Goal: Task Accomplishment & Management: Use online tool/utility

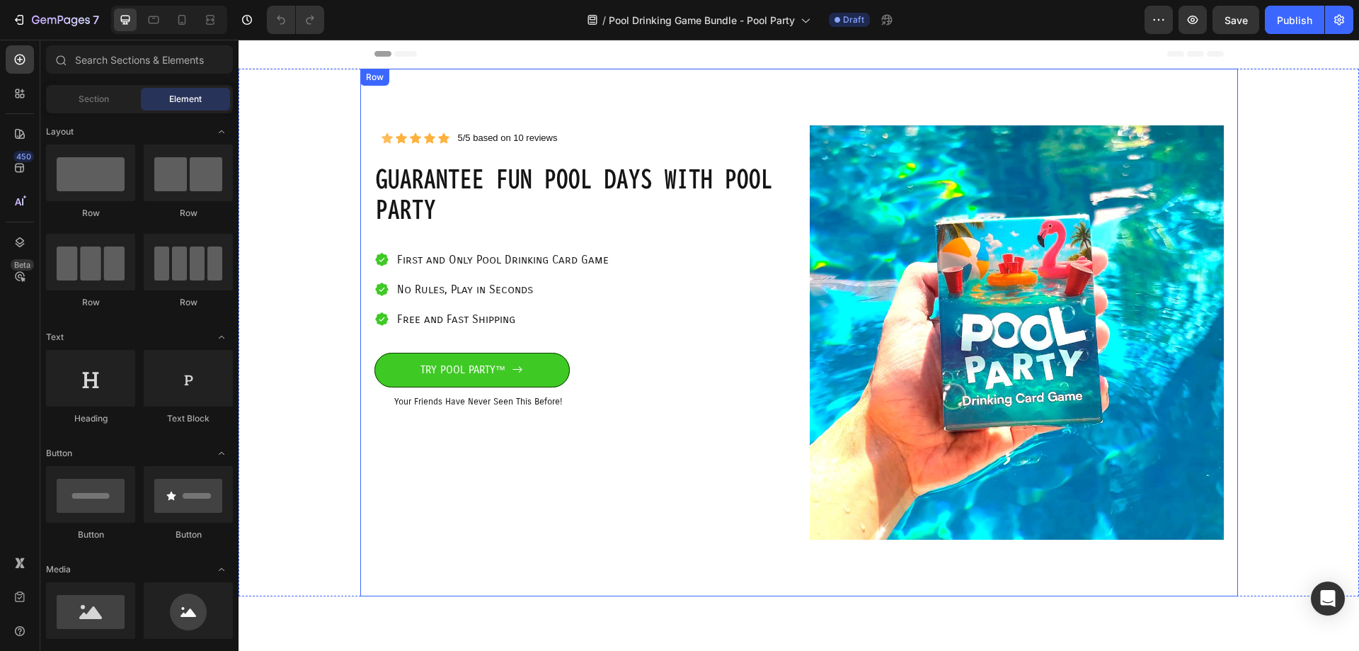
click at [653, 382] on div "Icon Icon Icon Icon Icon Icon List 5/5 based on 10 reviews Text Block Row Row G…" at bounding box center [581, 332] width 414 height 414
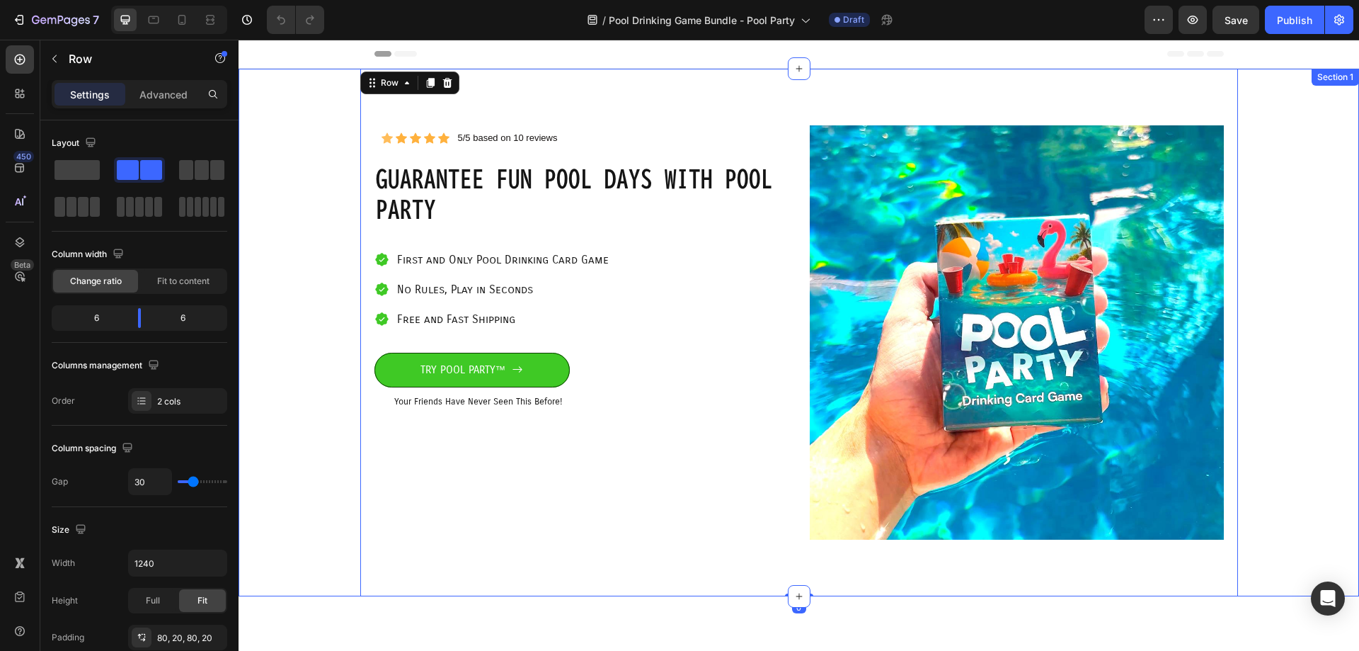
click at [321, 358] on div "Icon Icon Icon Icon Icon Icon List 5/5 based on 10 reviews Text Block Row Row G…" at bounding box center [799, 332] width 1121 height 527
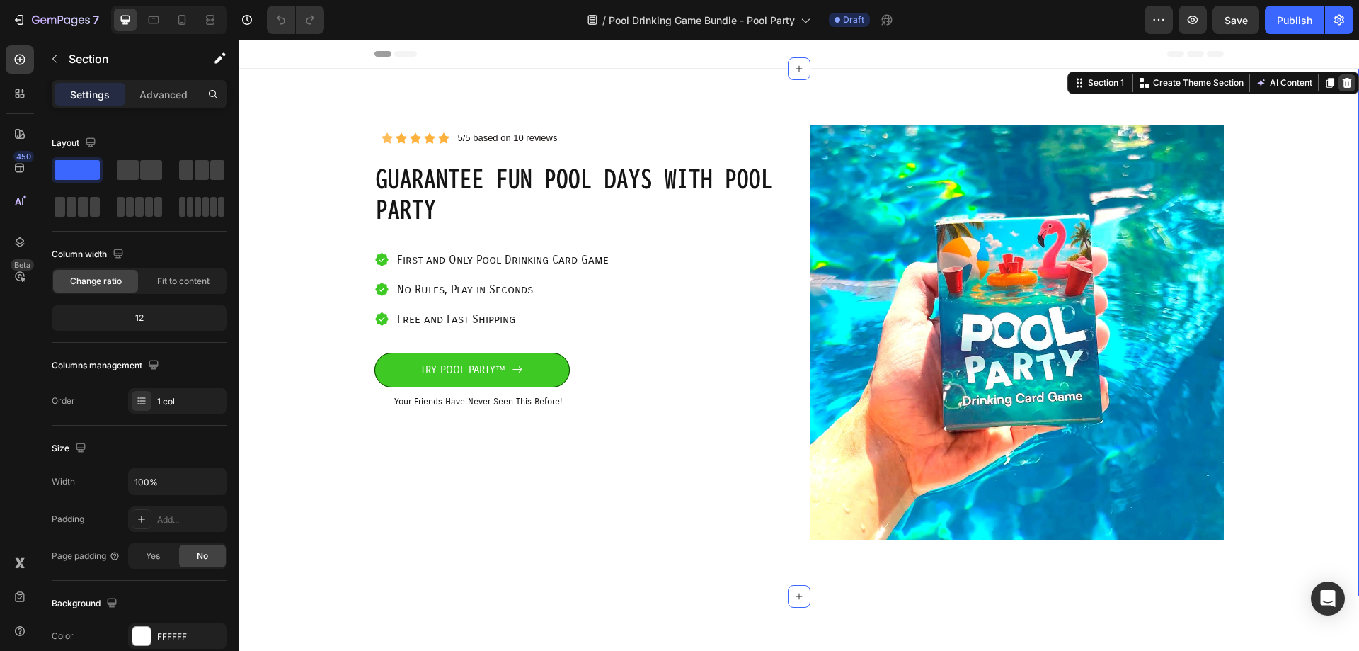
click at [1343, 84] on icon at bounding box center [1347, 83] width 9 height 10
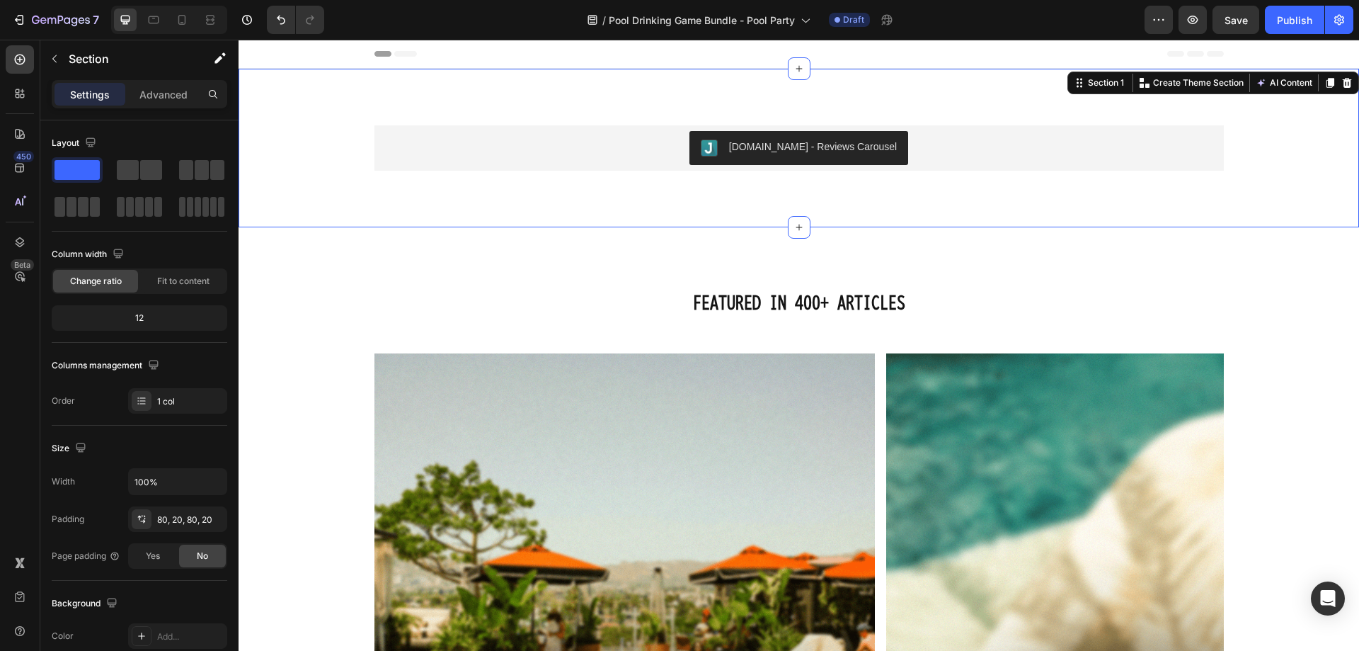
click at [1109, 197] on div "[DOMAIN_NAME] - Reviews Carousel [DOMAIN_NAME] Row Section 1 You can create reu…" at bounding box center [799, 148] width 1121 height 159
click at [1230, 266] on div "Featured in 400+ Articles Heading Image Image Image Image Image Image Image Car…" at bounding box center [799, 564] width 1121 height 675
click at [1310, 133] on div "[DOMAIN_NAME] - Reviews Carousel [DOMAIN_NAME] Row" at bounding box center [799, 147] width 1092 height 45
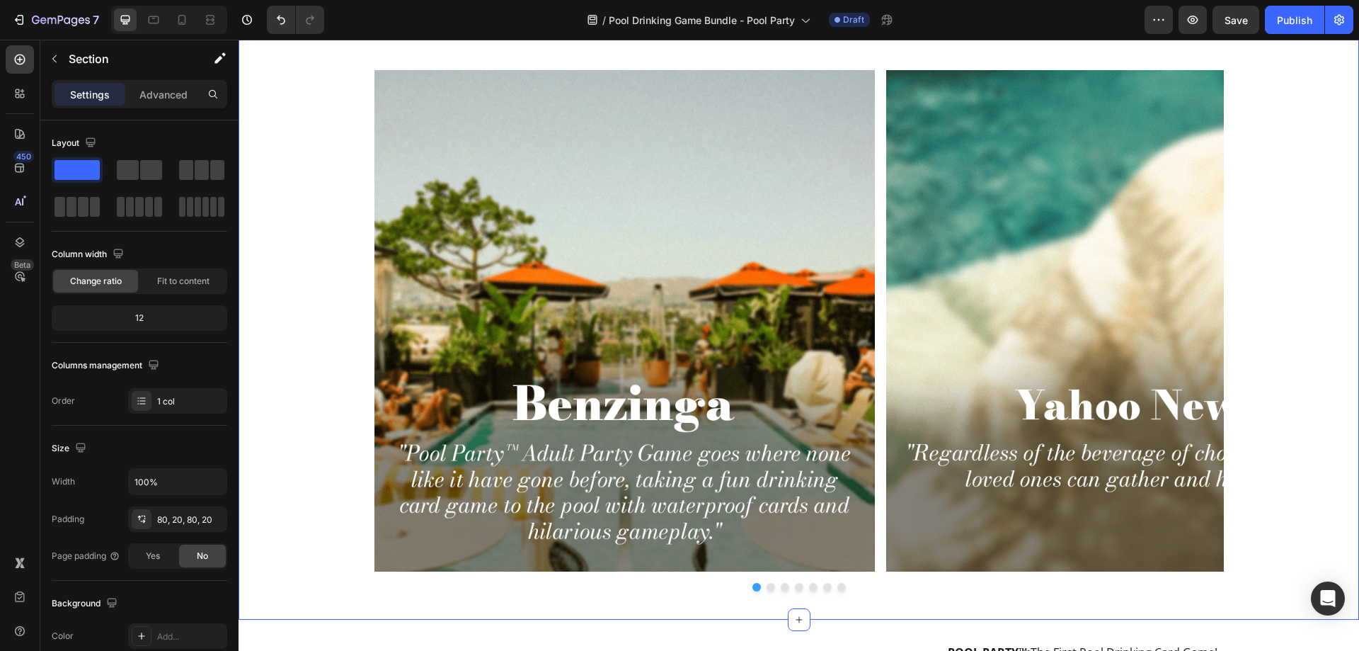
click at [1278, 245] on div "Featured in 400+ Articles Heading Image Image Image Image Image Image Image Car…" at bounding box center [799, 296] width 1092 height 590
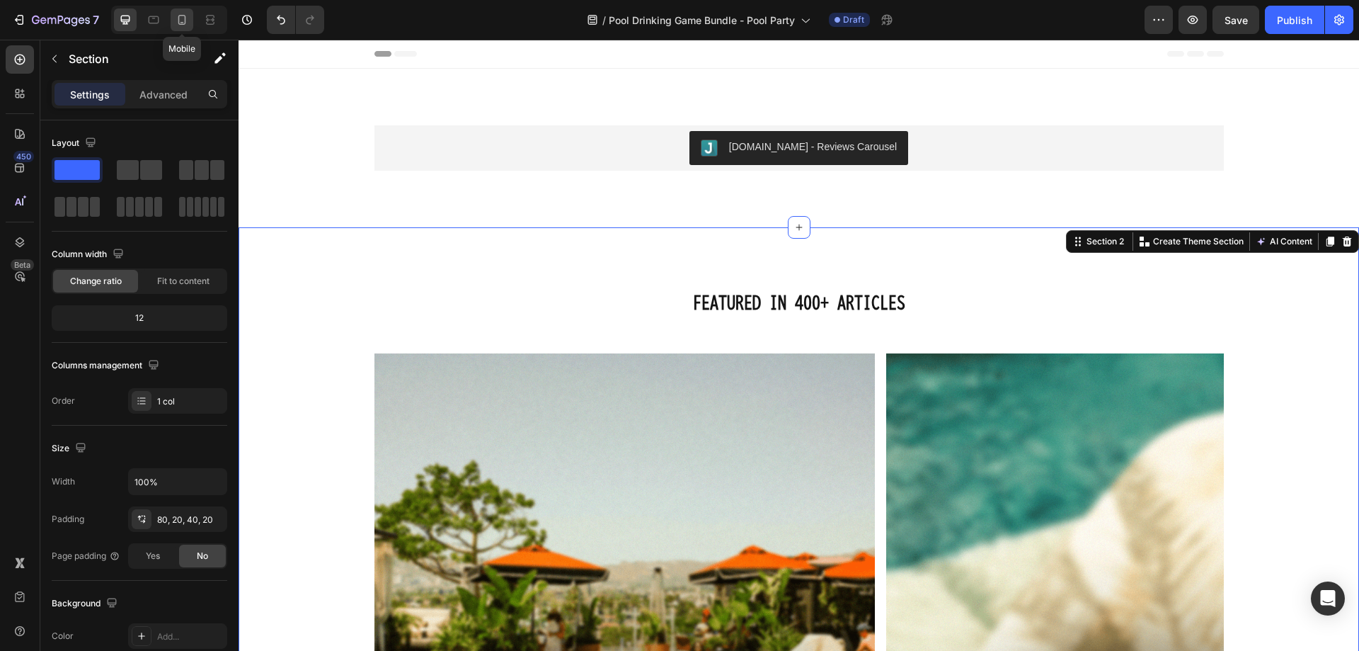
click at [183, 18] on icon at bounding box center [182, 20] width 14 height 14
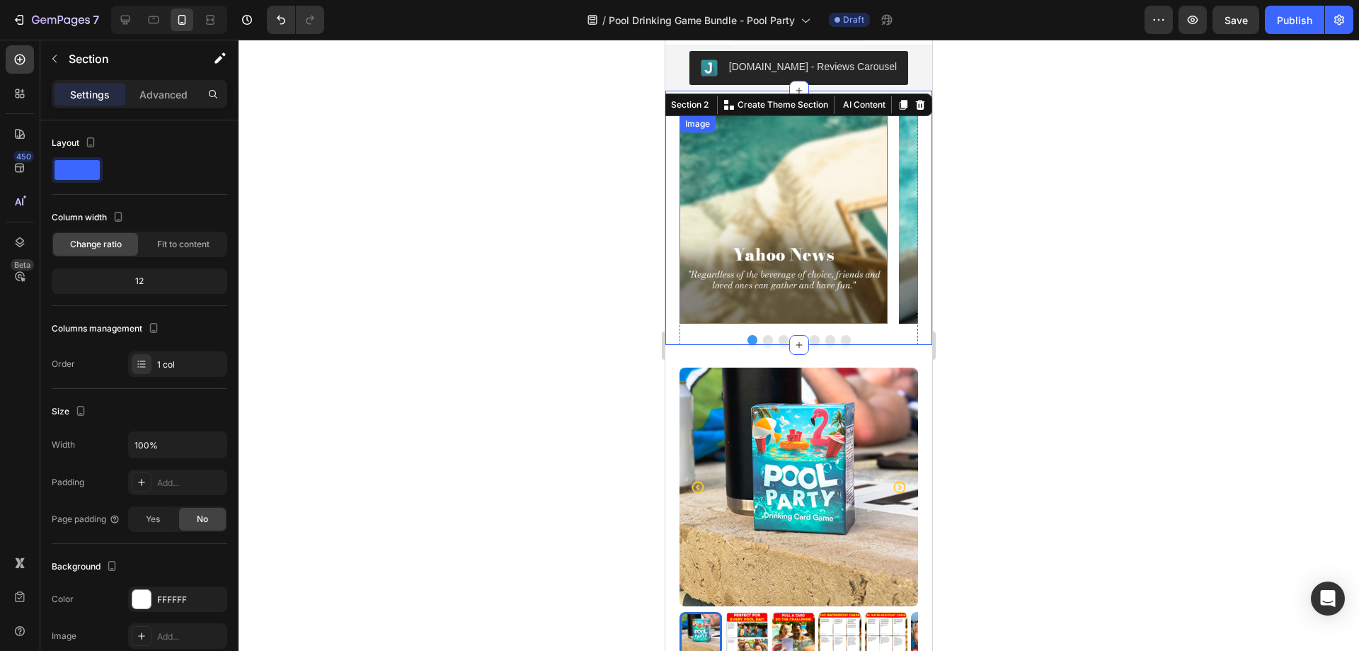
scroll to position [25, 0]
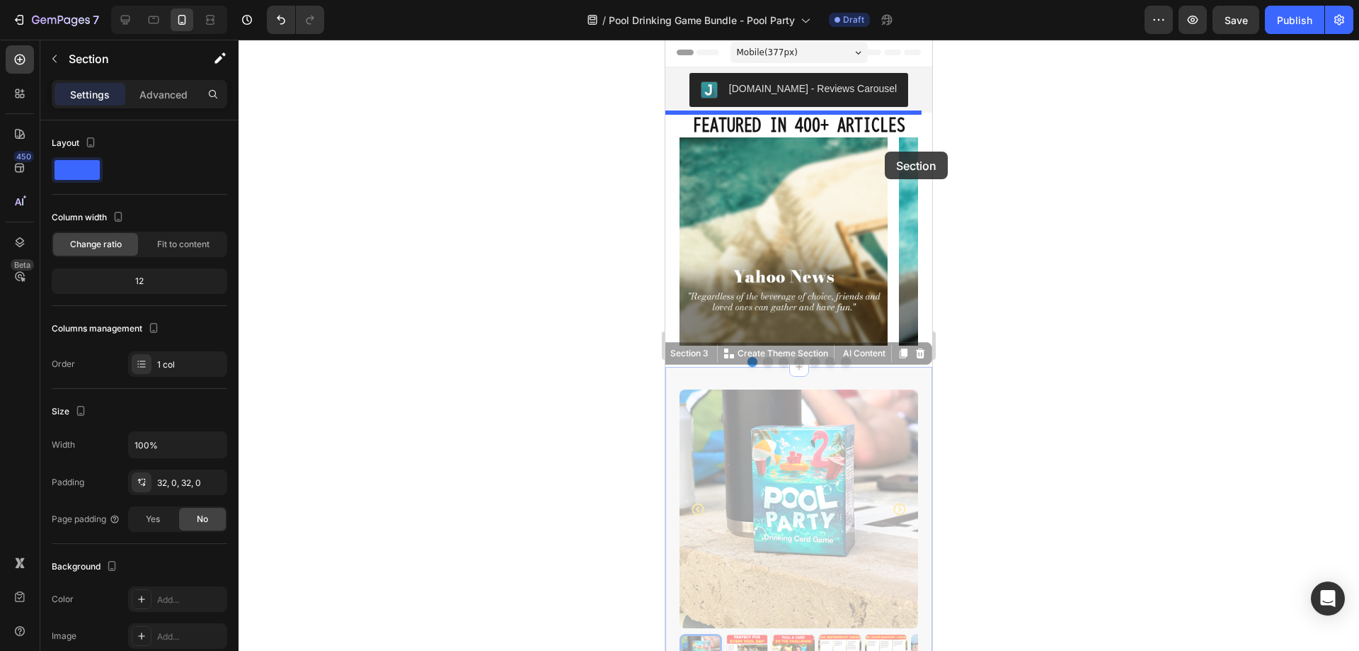
scroll to position [0, 0]
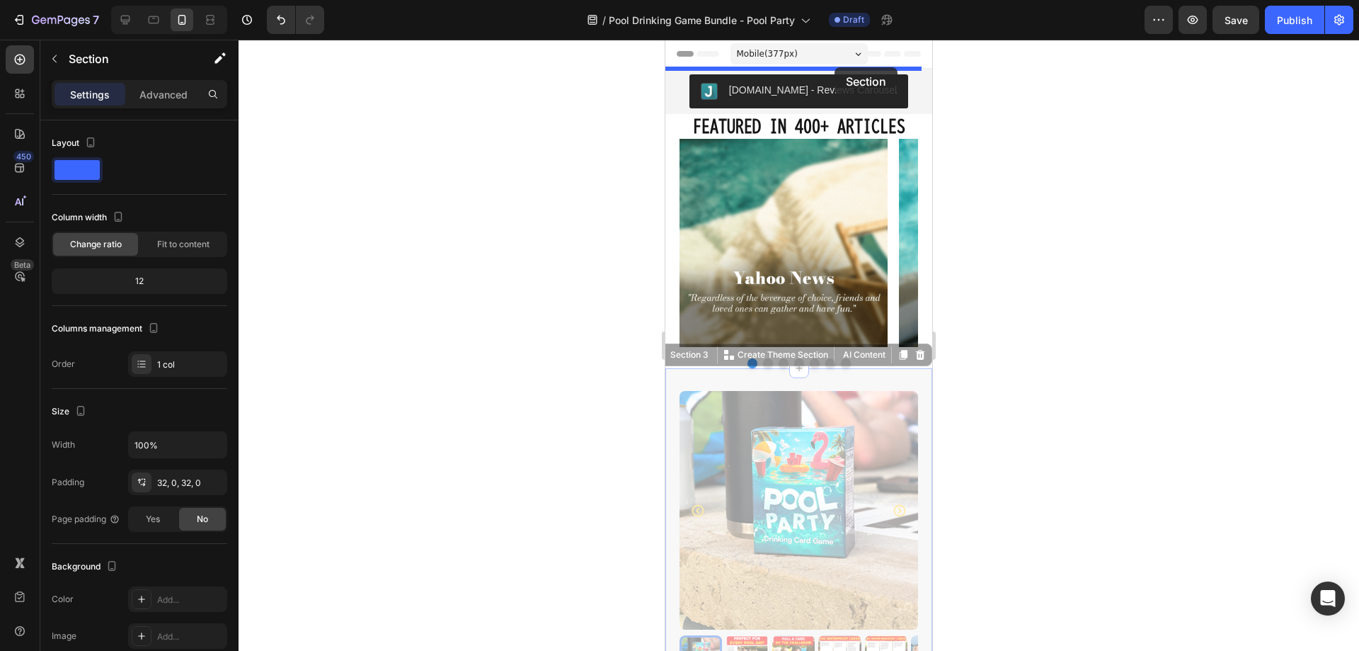
drag, startPoint x: 880, startPoint y: 358, endPoint x: 835, endPoint y: 67, distance: 294.4
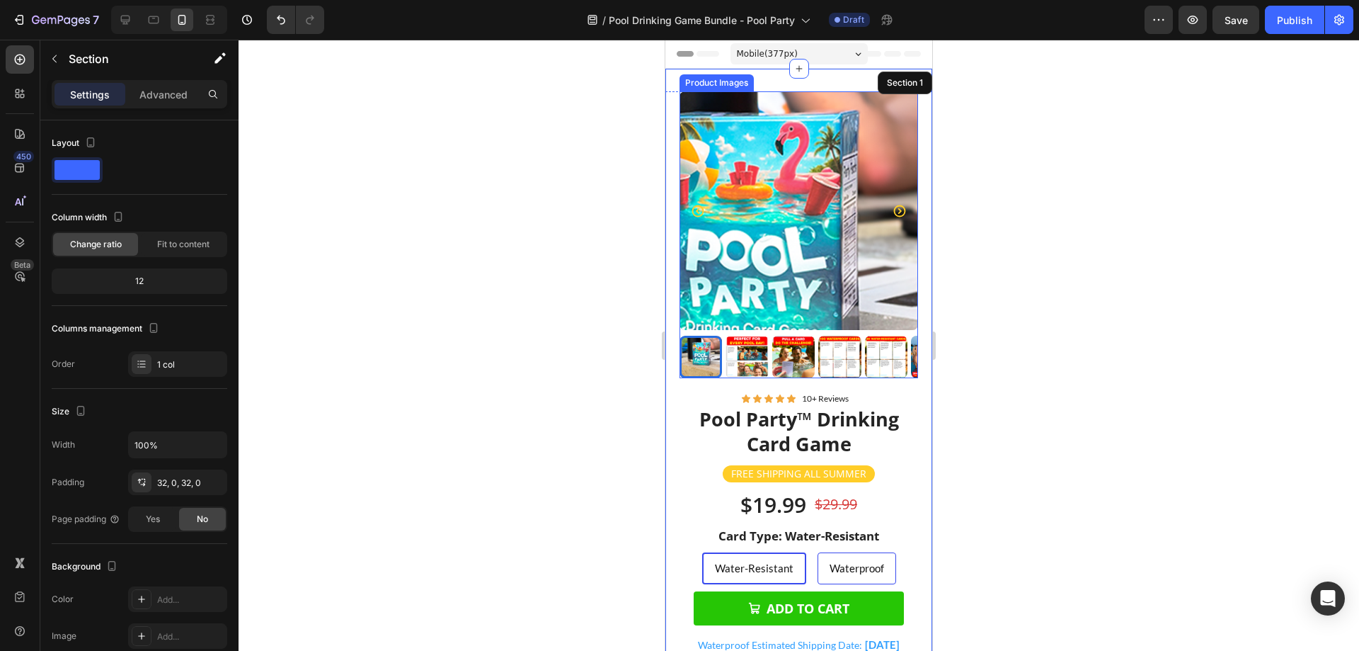
click at [838, 171] on img at bounding box center [799, 210] width 239 height 239
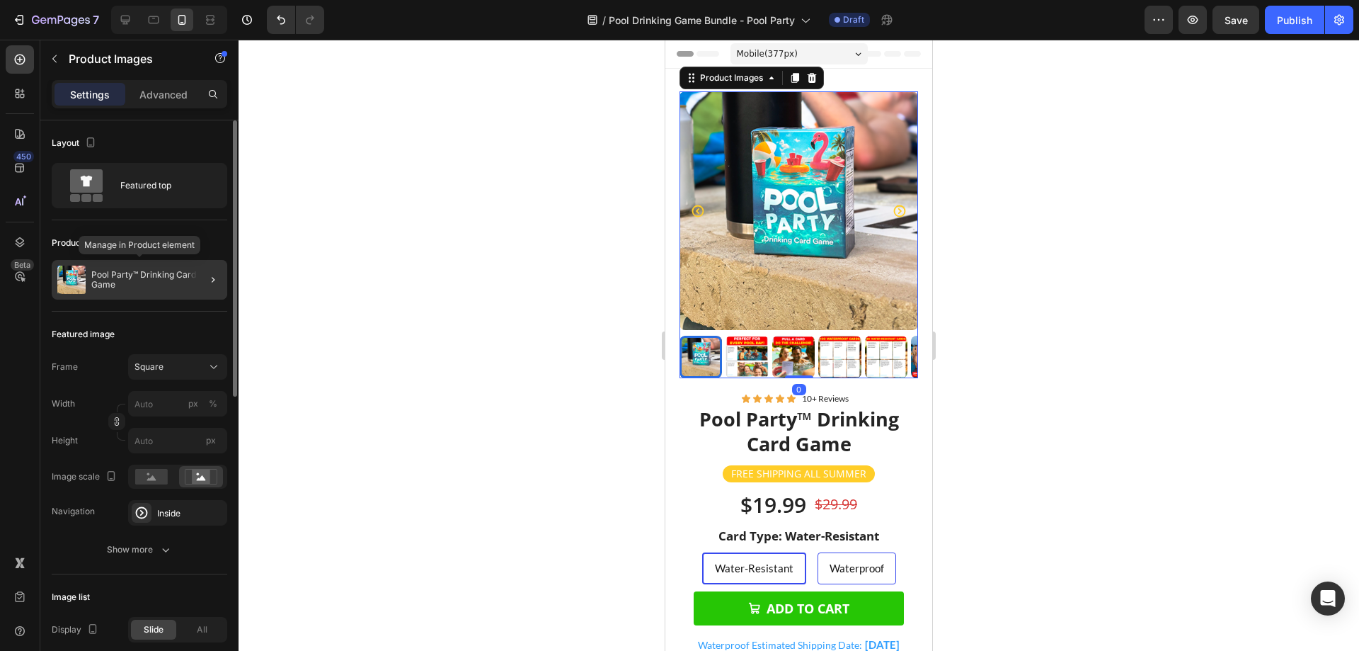
click at [141, 275] on p "Pool Party™ Drinking Card Game" at bounding box center [156, 280] width 130 height 20
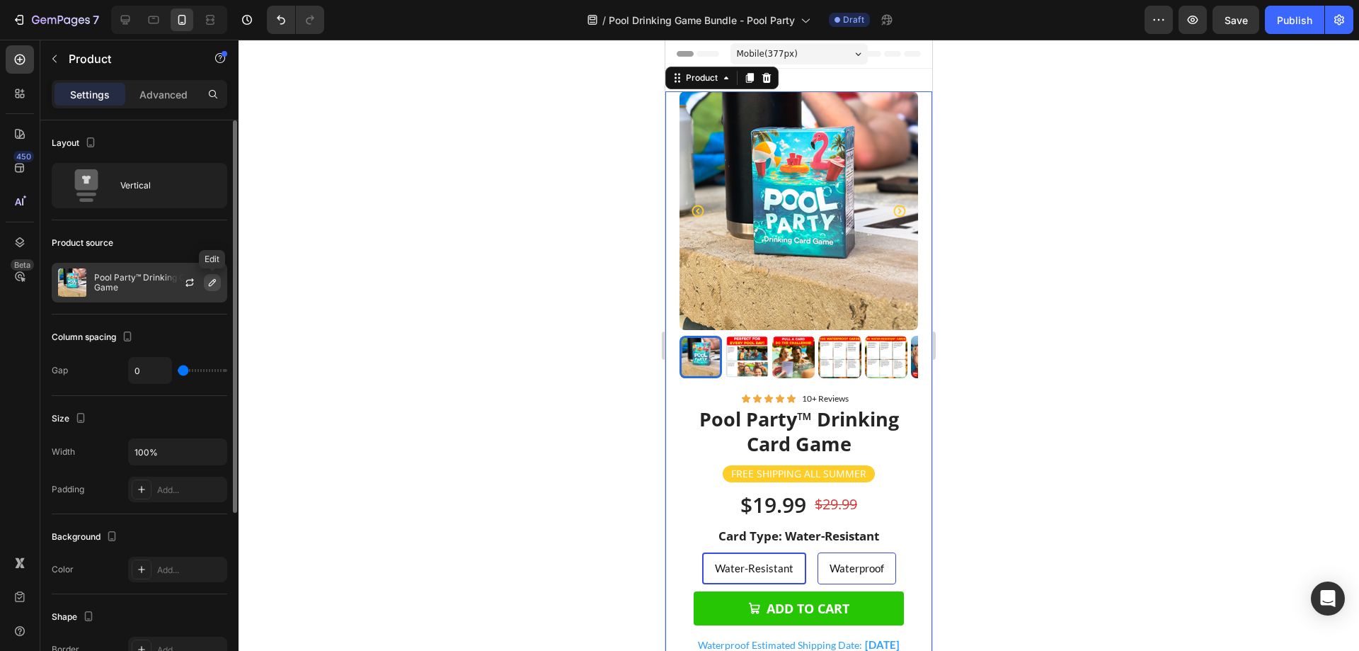
click at [212, 283] on icon "button" at bounding box center [212, 282] width 11 height 11
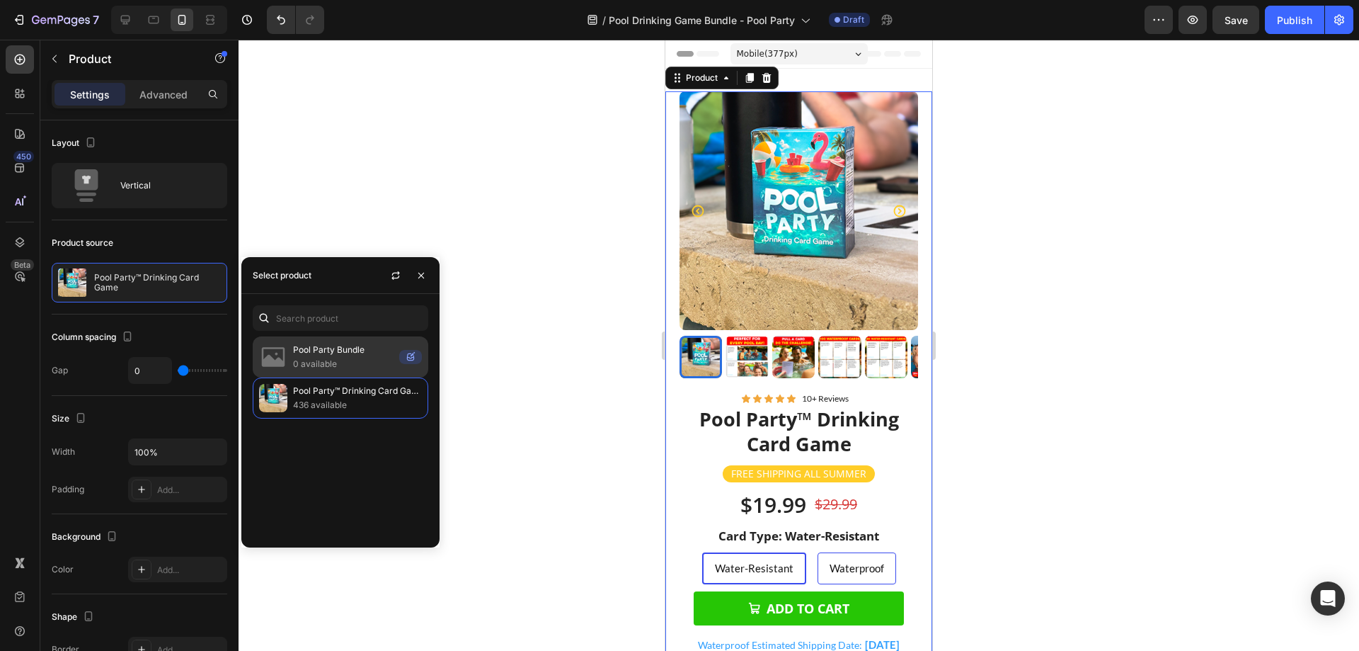
click at [327, 357] on p "0 available" at bounding box center [343, 364] width 101 height 14
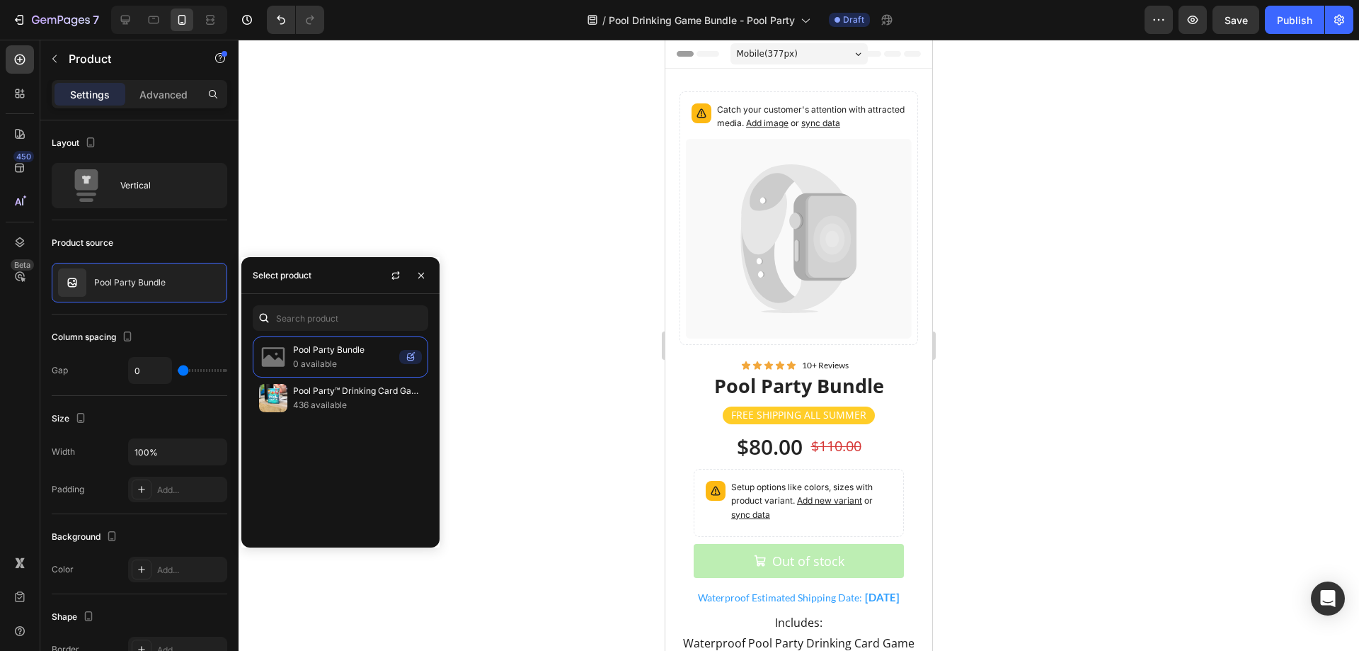
click at [546, 277] on div at bounding box center [799, 345] width 1121 height 611
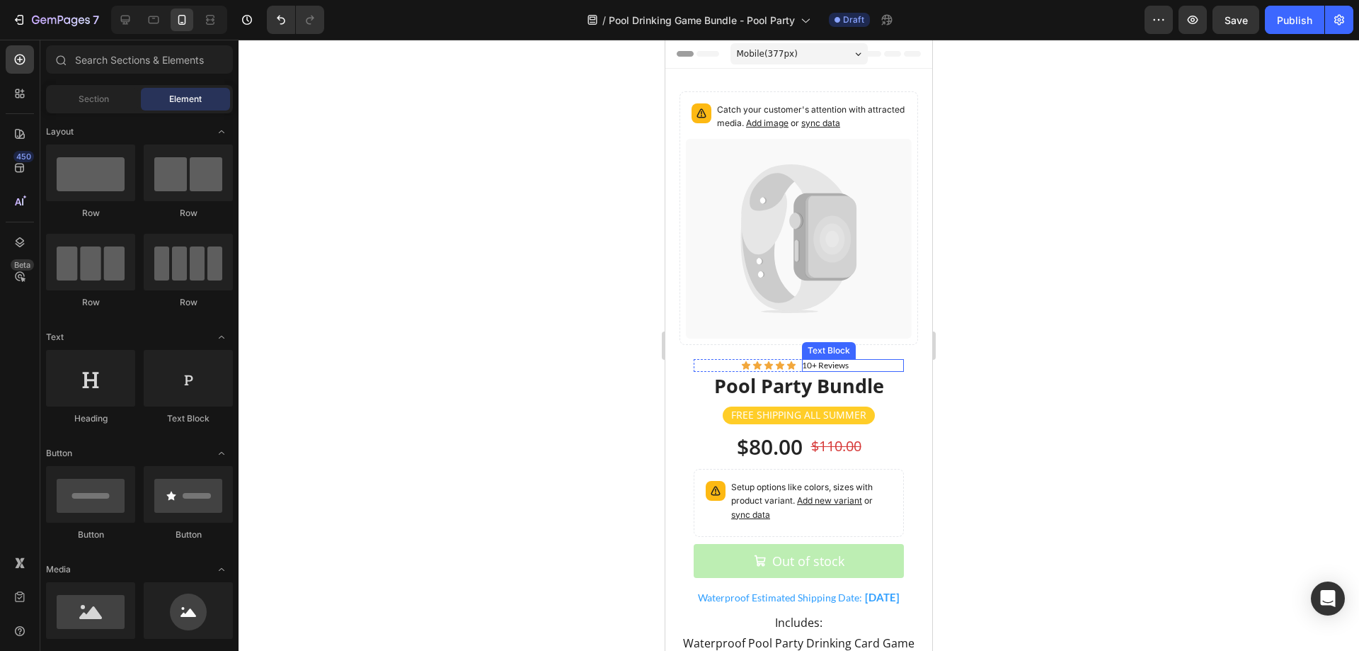
click at [808, 359] on p "10+ Reviews" at bounding box center [853, 365] width 103 height 13
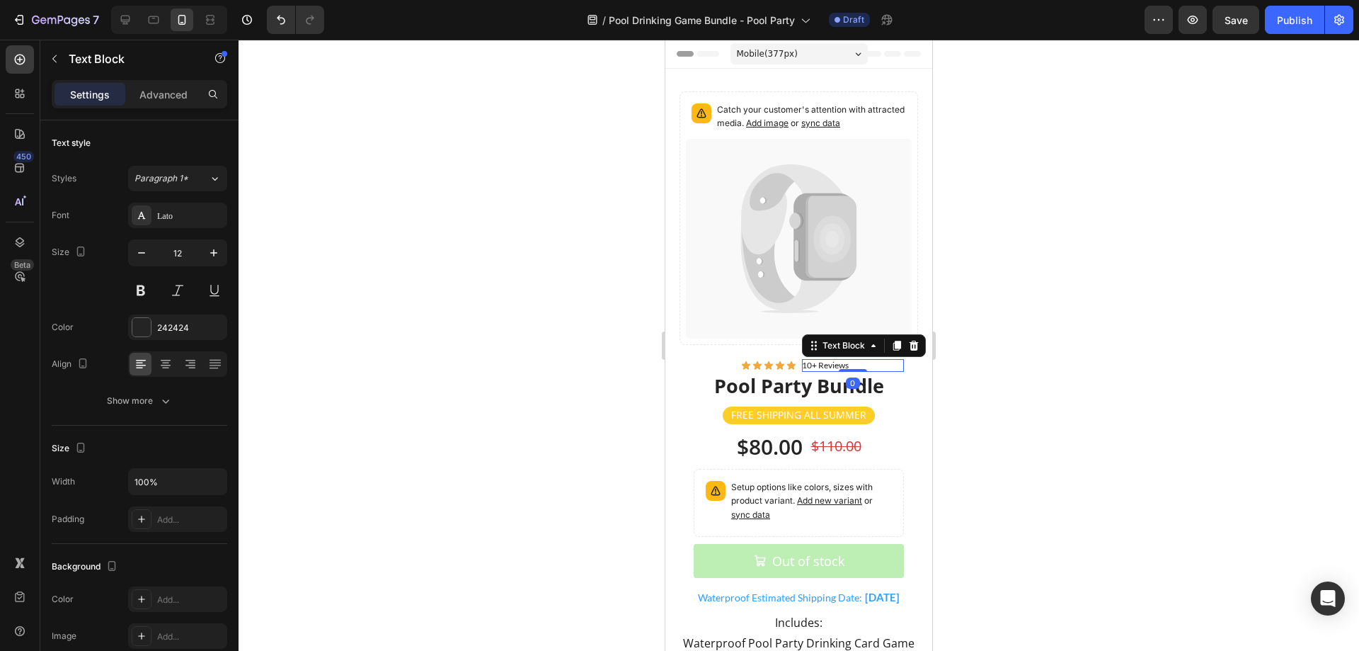
click at [806, 359] on p "10+ Reviews" at bounding box center [853, 365] width 103 height 13
click at [835, 359] on p "10+ Reviews" at bounding box center [853, 365] width 103 height 13
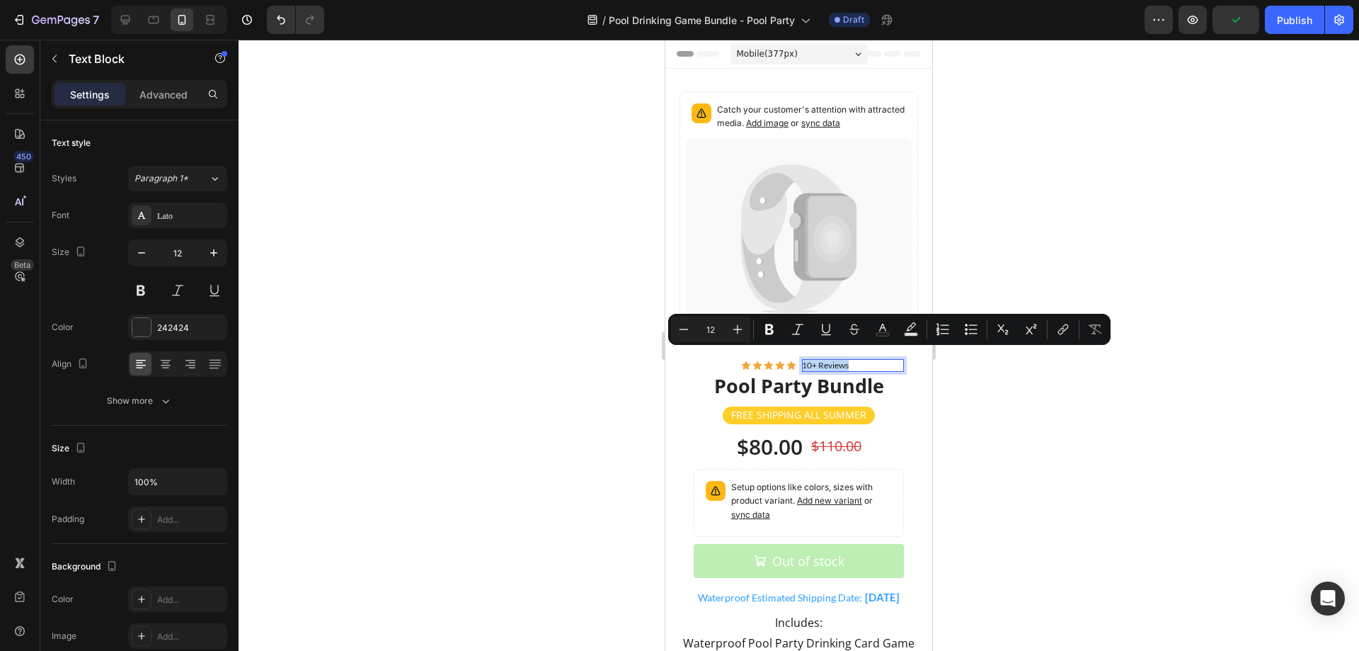
drag, startPoint x: 853, startPoint y: 357, endPoint x: 796, endPoint y: 361, distance: 56.8
click at [802, 361] on p "10+ Reviews" at bounding box center [853, 365] width 103 height 13
click at [883, 361] on p "10+ Reviews" at bounding box center [853, 365] width 103 height 13
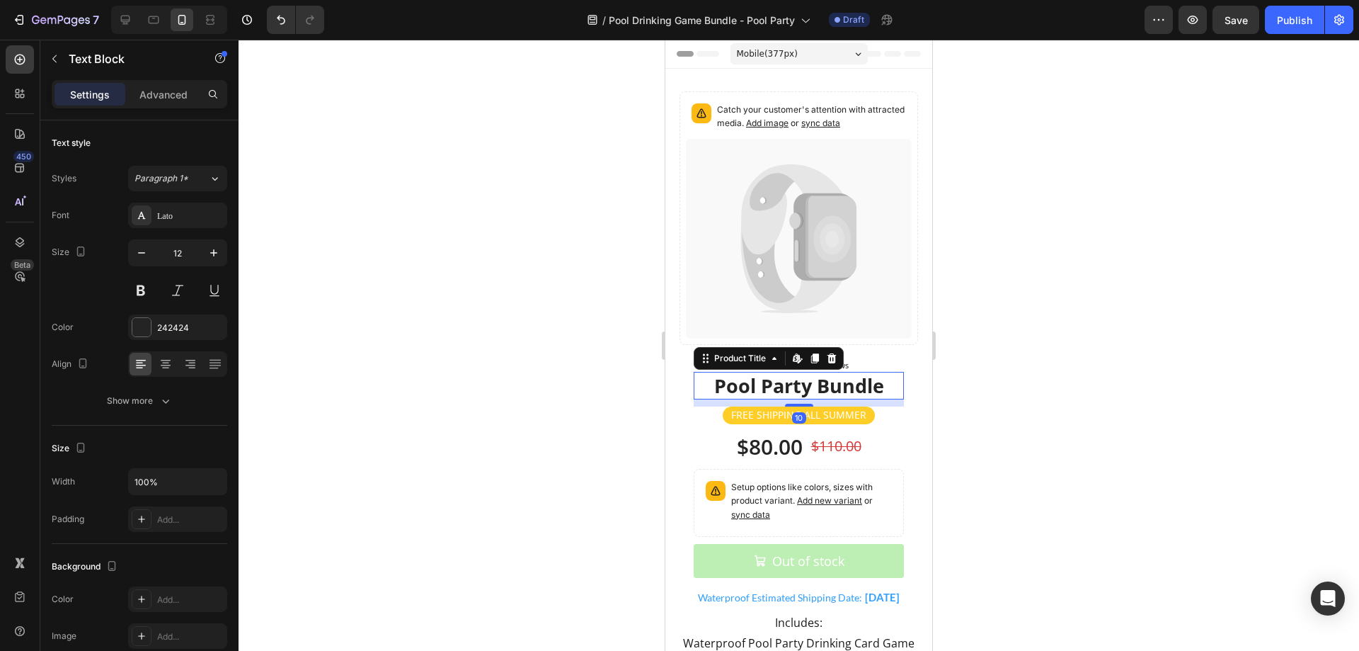
click at [889, 372] on h1 "Pool Party Bundle" at bounding box center [799, 386] width 210 height 28
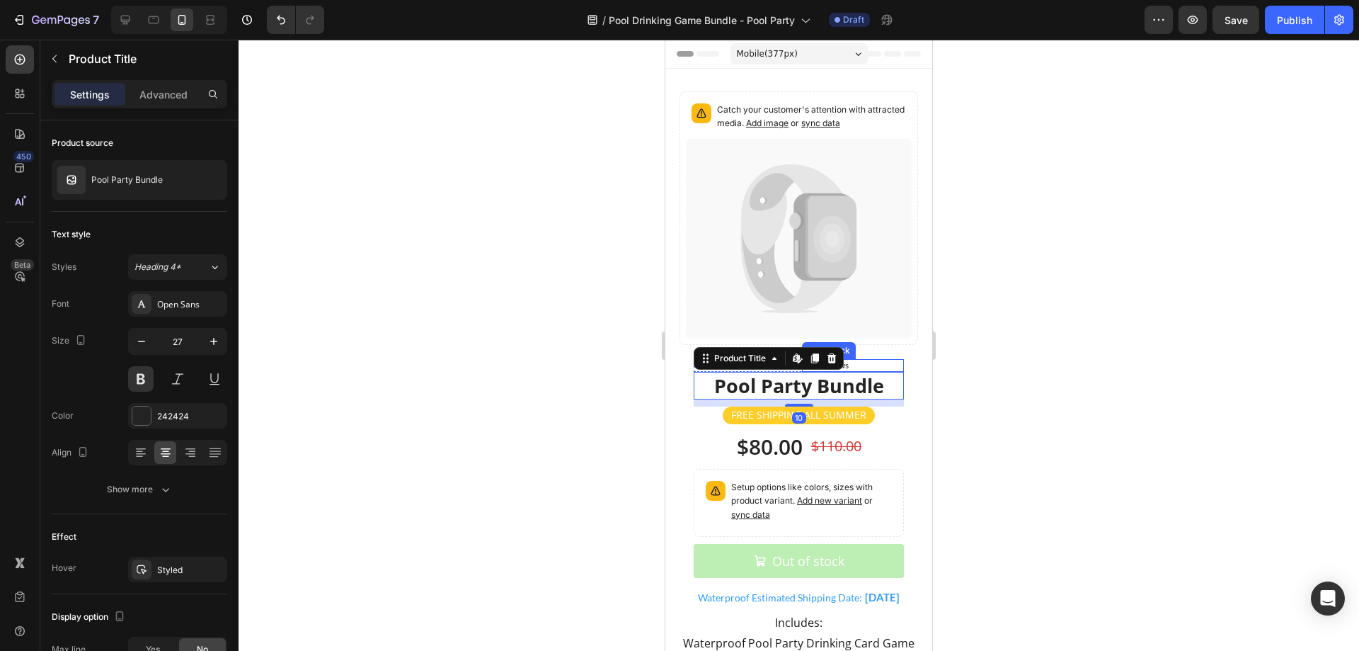
click at [876, 359] on p "10+ Reviews" at bounding box center [853, 365] width 103 height 13
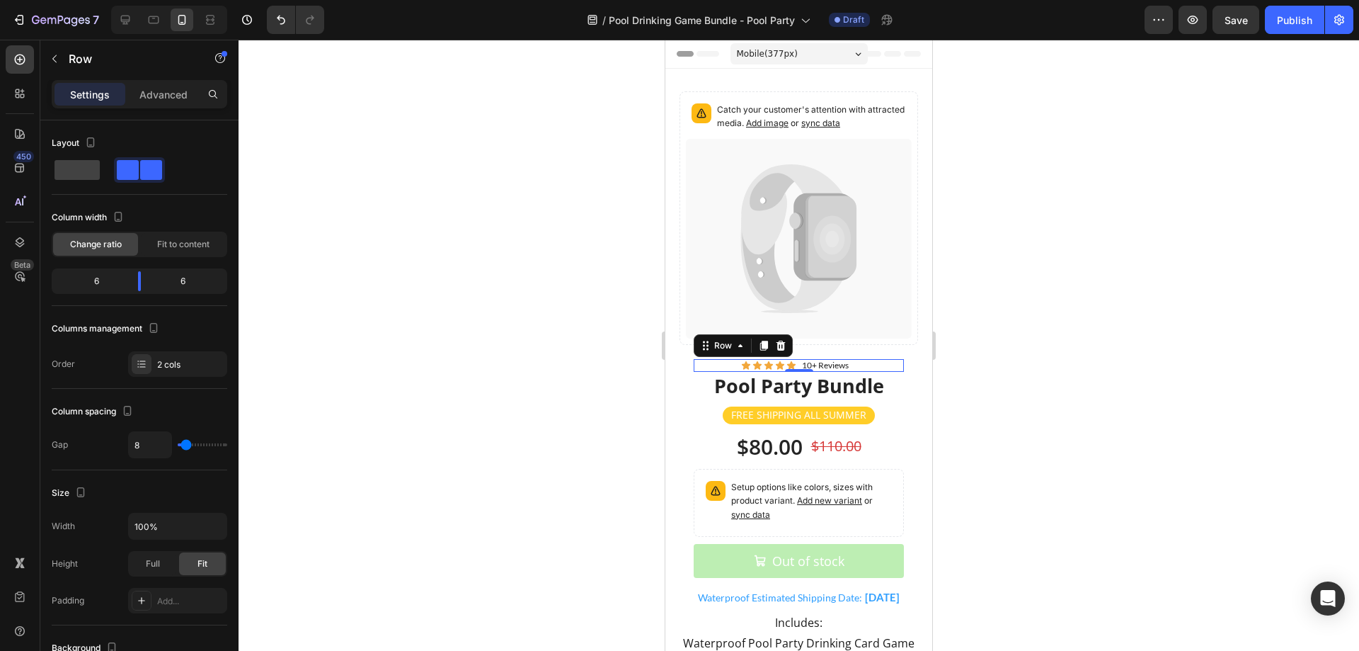
click at [793, 359] on div "Icon Icon Icon Icon Icon Icon List 10+ Reviews Text Block Row 0" at bounding box center [799, 365] width 210 height 13
click at [836, 388] on h1 "Pool Party Bundle" at bounding box center [799, 386] width 210 height 28
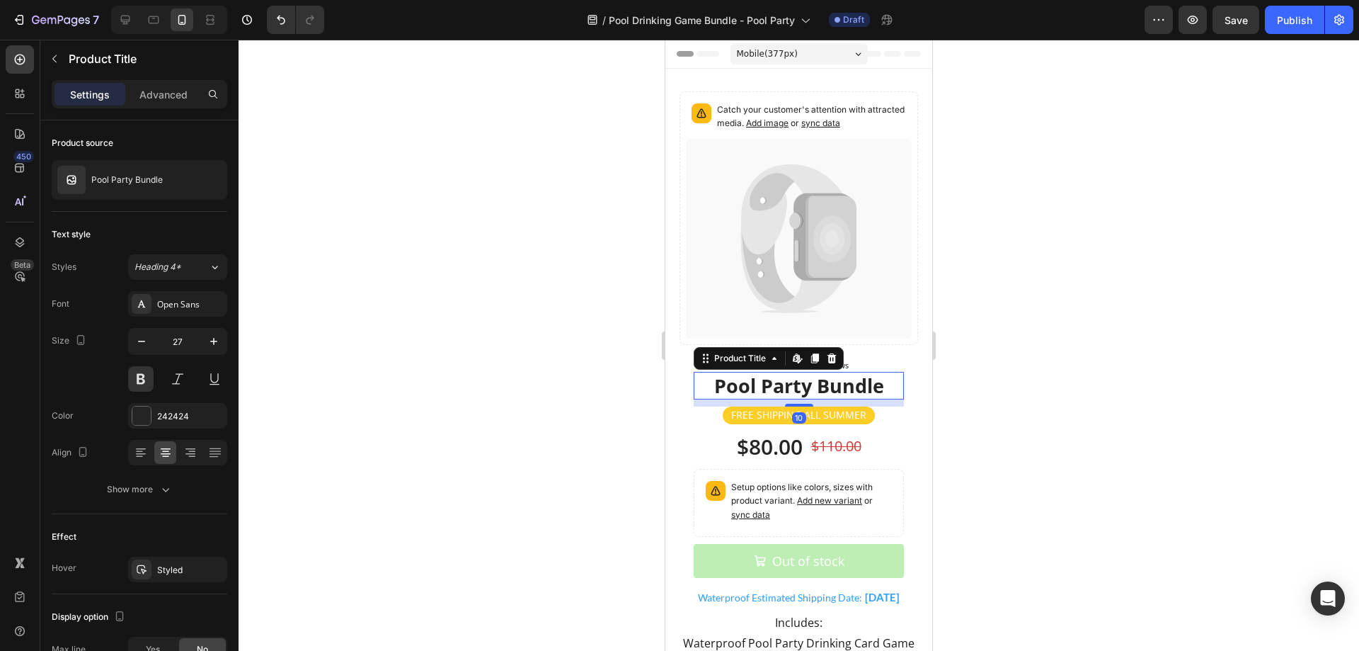
click at [811, 382] on h1 "Pool Party Bundle" at bounding box center [799, 386] width 210 height 28
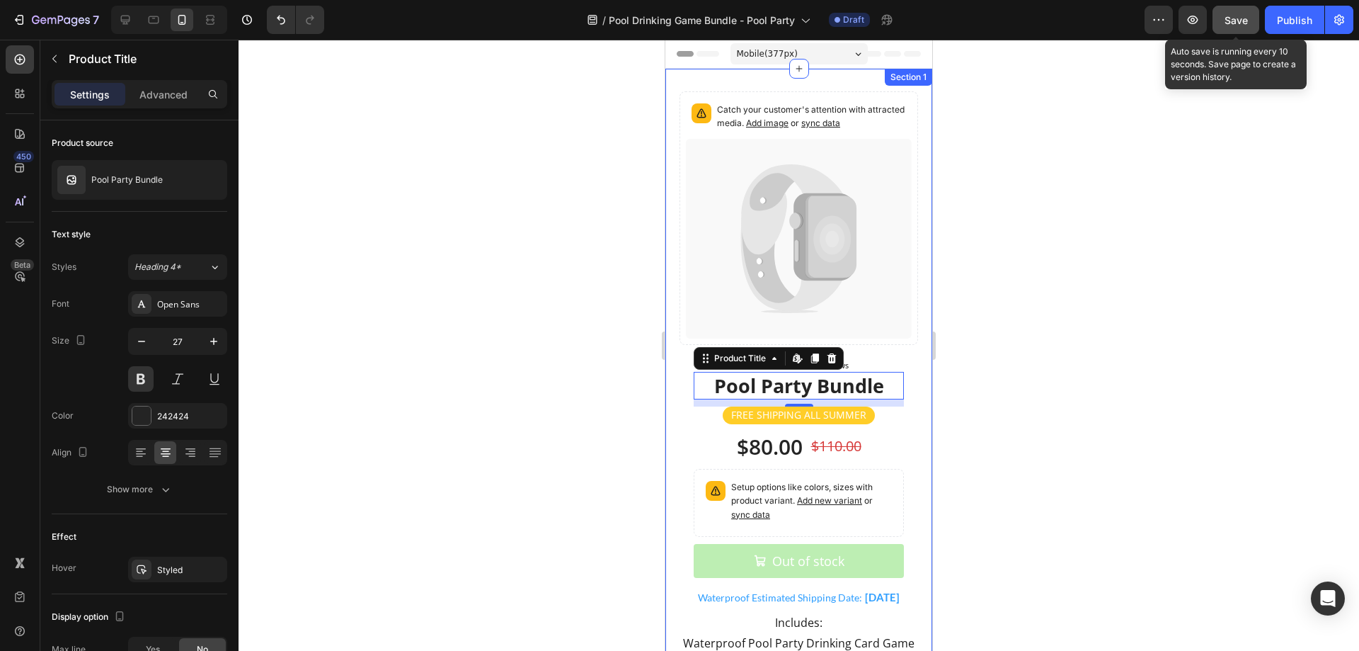
click at [1230, 17] on span "Save" at bounding box center [1236, 20] width 23 height 12
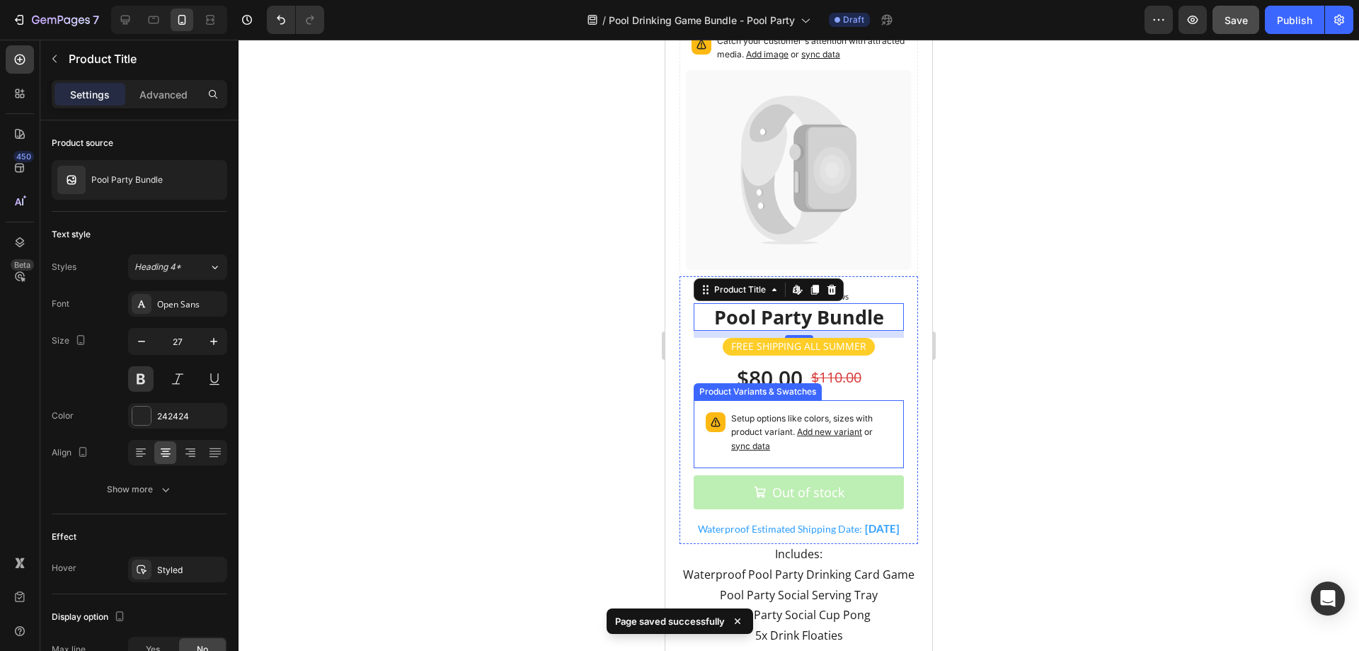
scroll to position [71, 0]
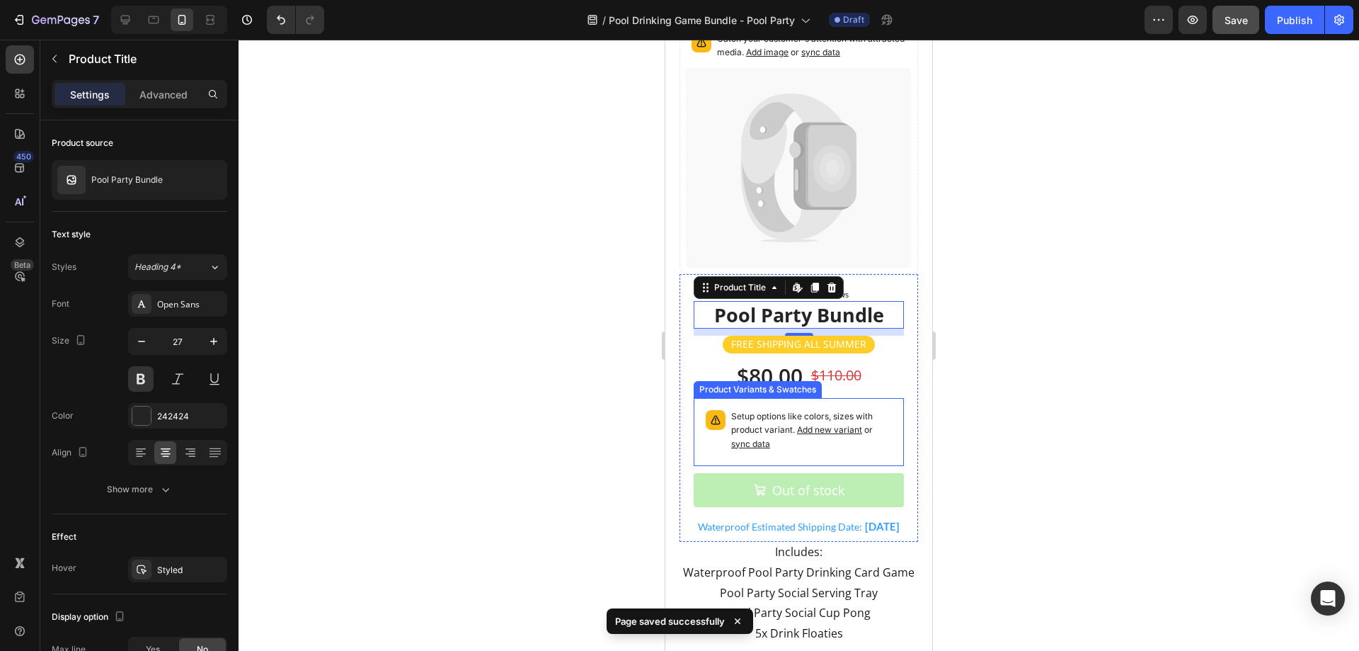
click at [801, 440] on p "Setup options like colors, sizes with product variant. Add new variant or sync …" at bounding box center [811, 430] width 161 height 41
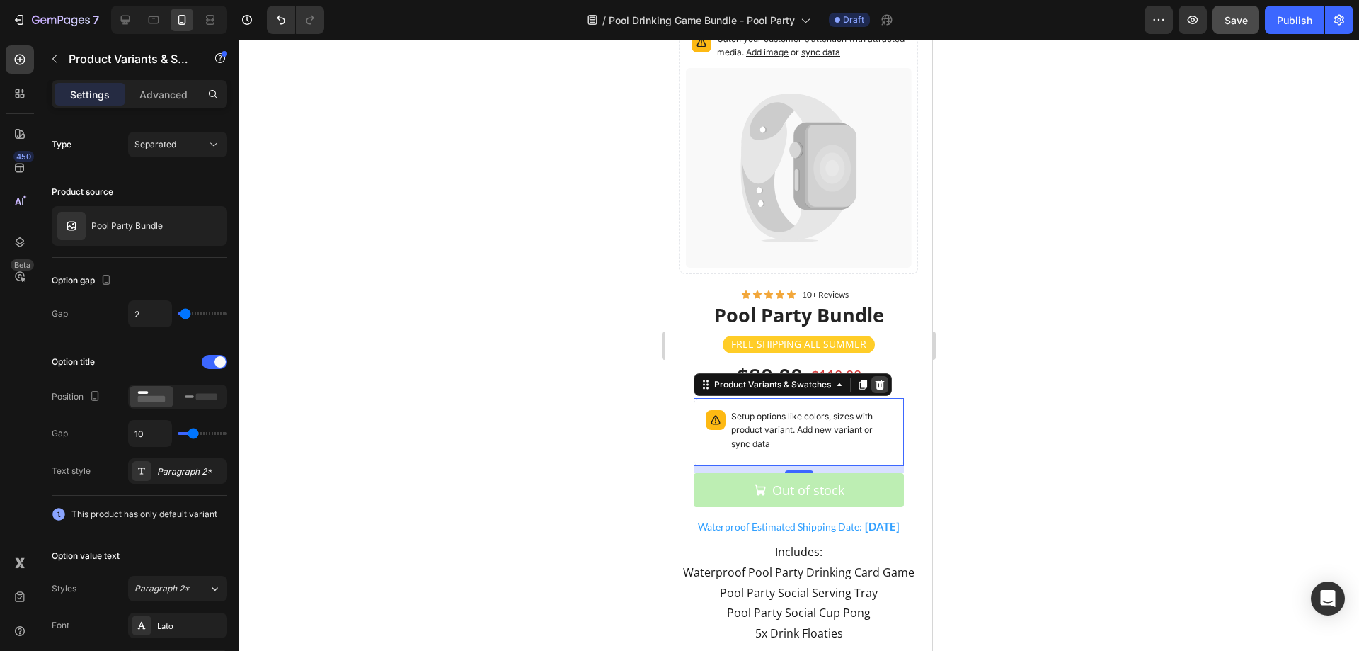
click at [883, 379] on icon at bounding box center [880, 384] width 9 height 10
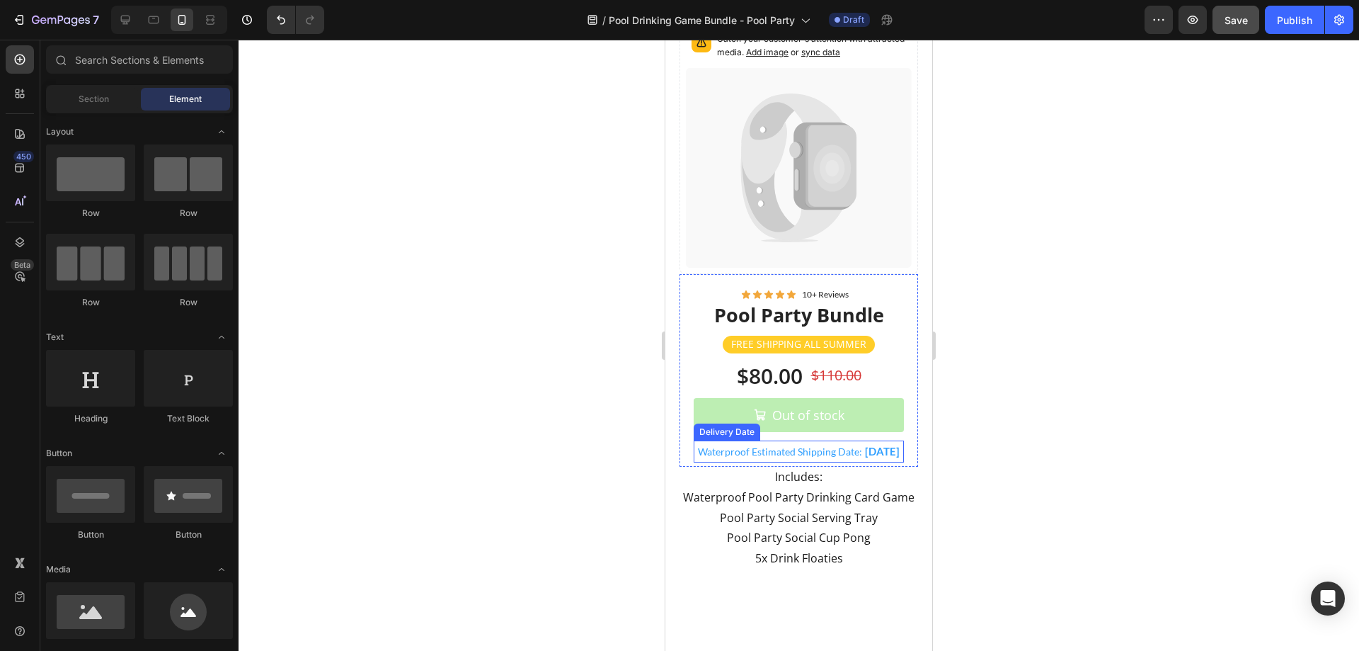
click at [866, 445] on span "[DATE]" at bounding box center [882, 451] width 35 height 13
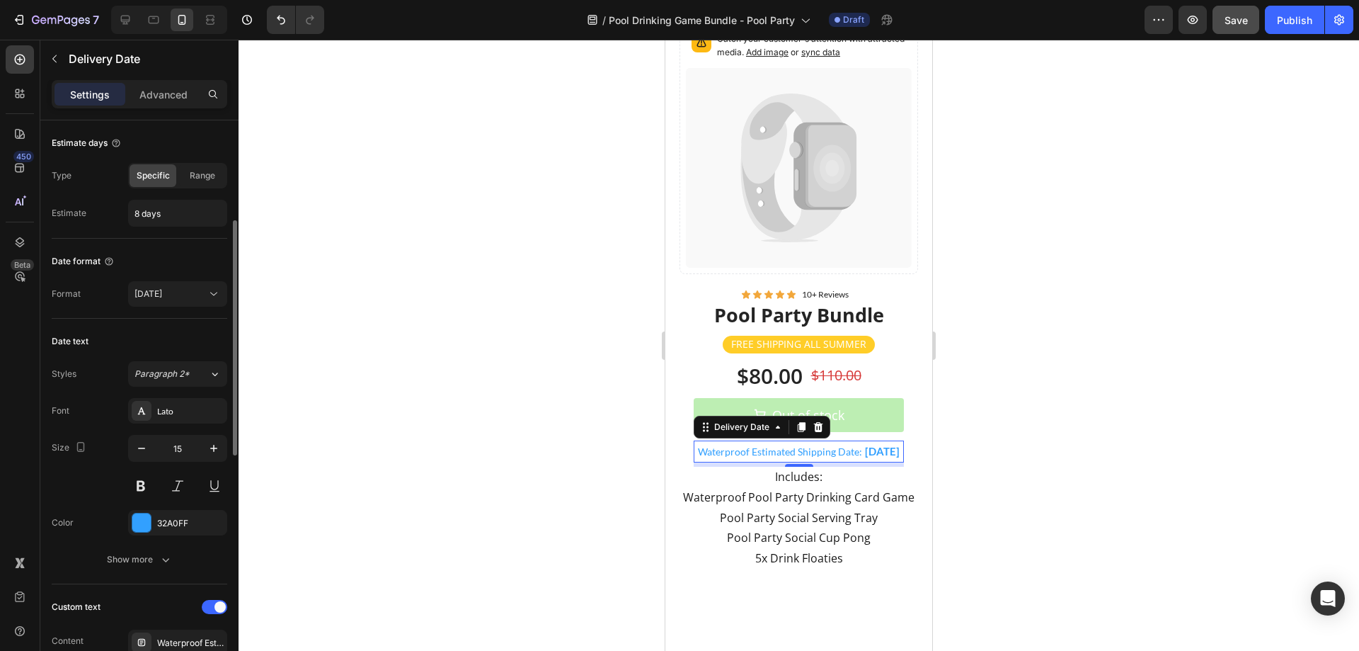
scroll to position [354, 0]
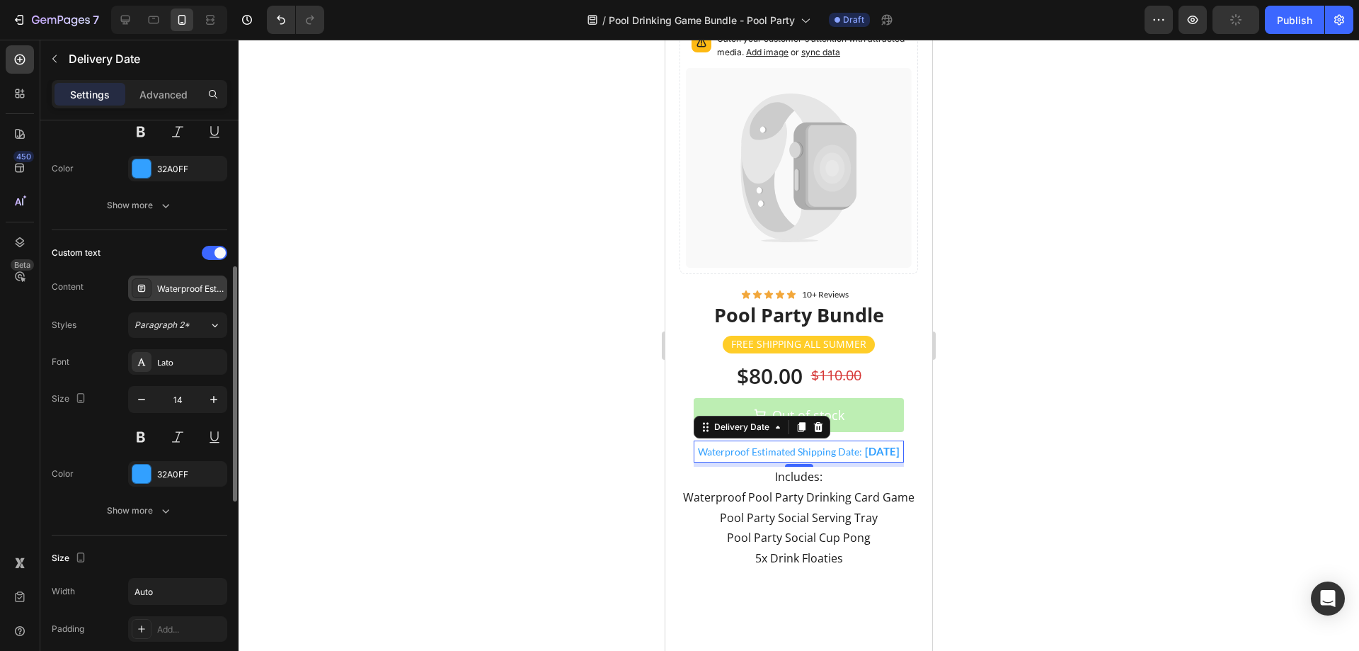
click at [179, 289] on div "Waterproof Estimated Shipping Date:" at bounding box center [190, 288] width 67 height 13
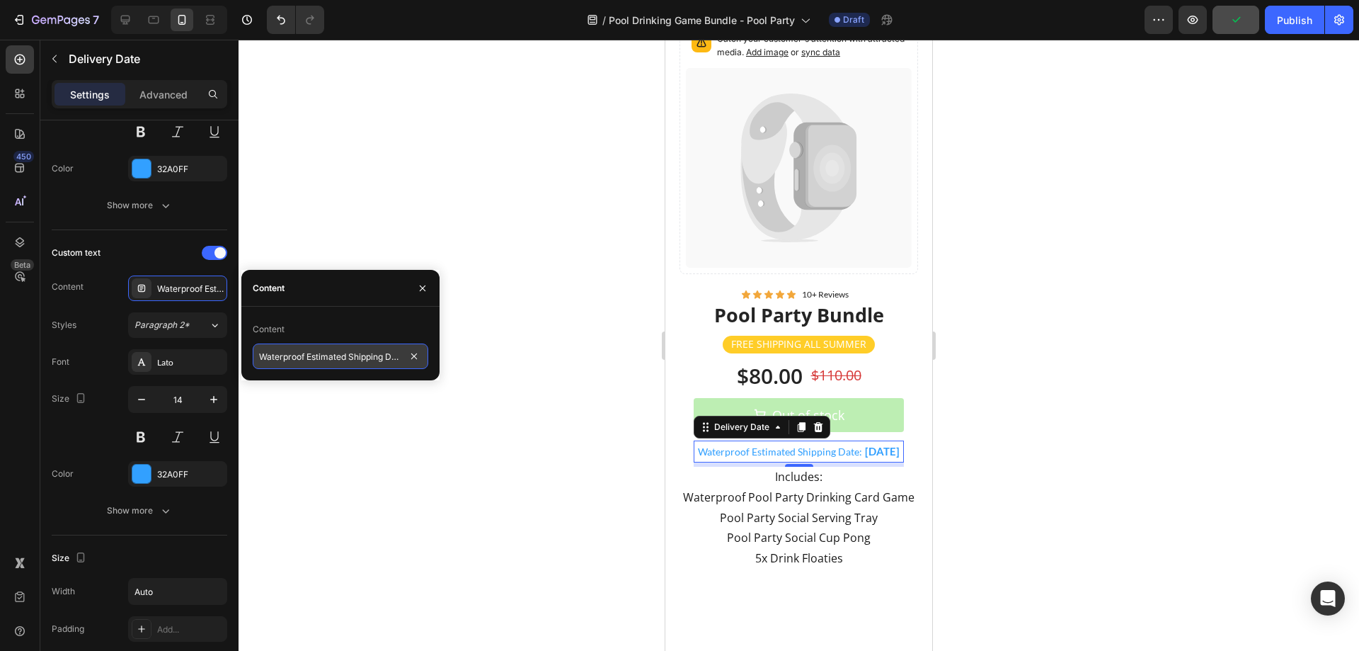
click at [315, 359] on input "Waterproof Estimated Shipping Date:" at bounding box center [341, 355] width 176 height 25
click at [304, 355] on input "Waterproof Estimated Shipping Date:" at bounding box center [341, 355] width 176 height 25
drag, startPoint x: 306, startPoint y: 355, endPoint x: 242, endPoint y: 357, distance: 63.8
click at [242, 357] on div "Content Waterproof Estimated Shipping Date:" at bounding box center [340, 343] width 198 height 51
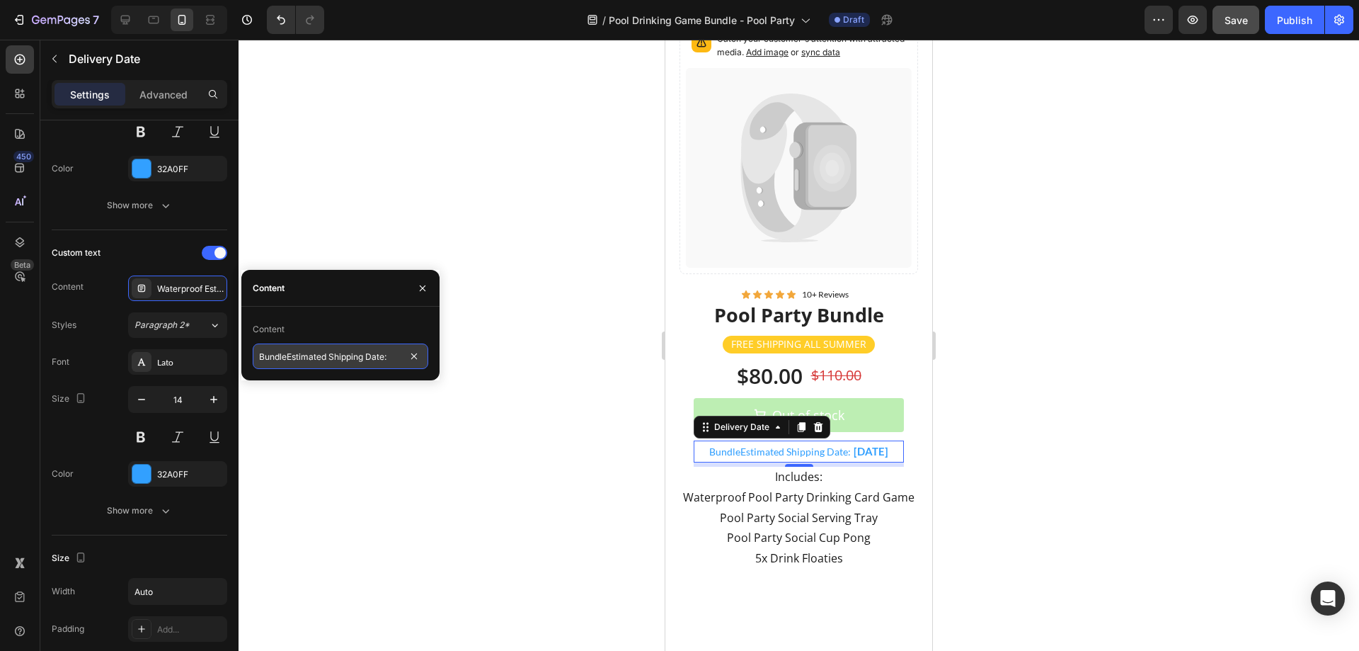
type input "Bundle Estimated Shipping Date:"
click at [113, 336] on div "Styles Paragraph 2*" at bounding box center [140, 324] width 176 height 25
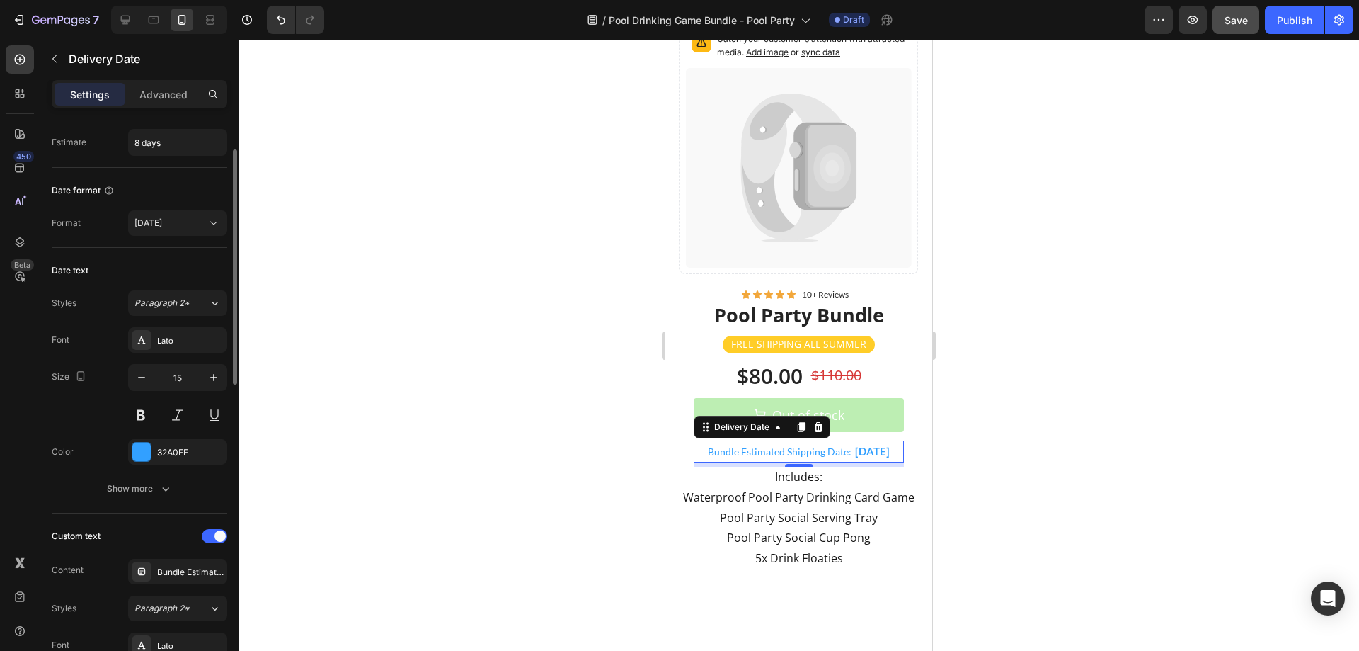
scroll to position [0, 0]
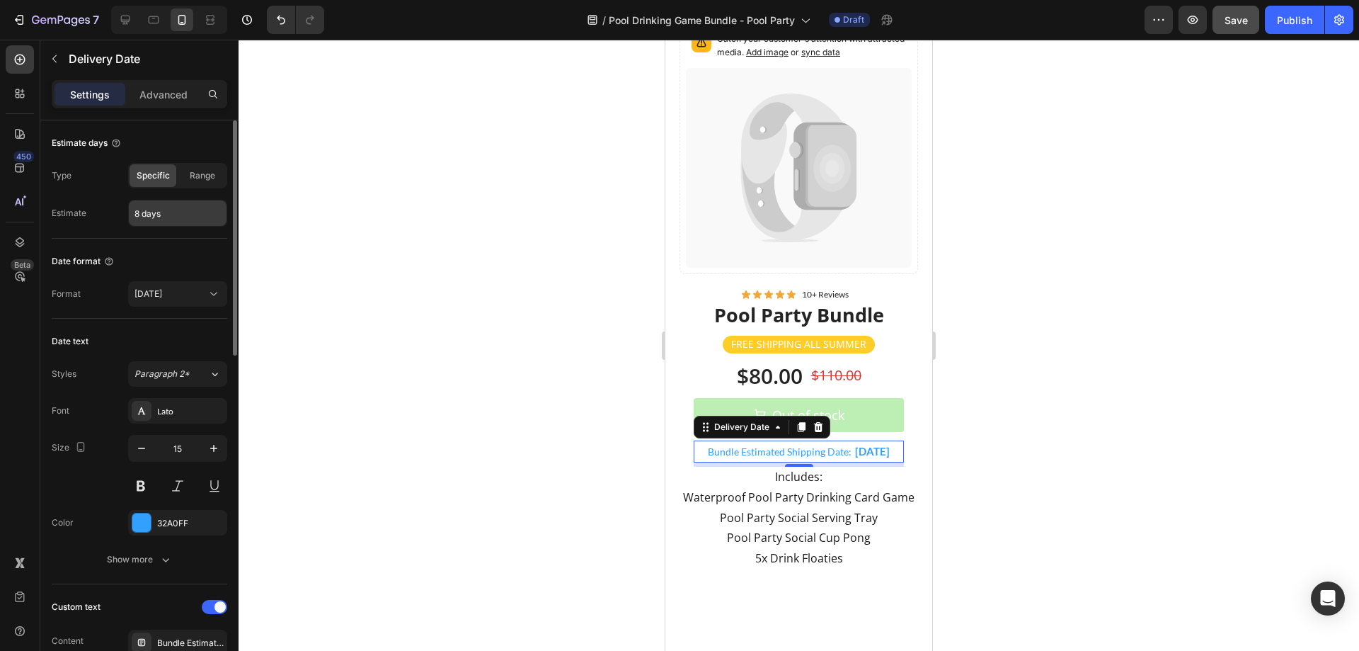
click at [153, 210] on input "8 days" at bounding box center [178, 212] width 98 height 25
type input "30 days"
click at [157, 252] on div "Date format" at bounding box center [140, 261] width 176 height 23
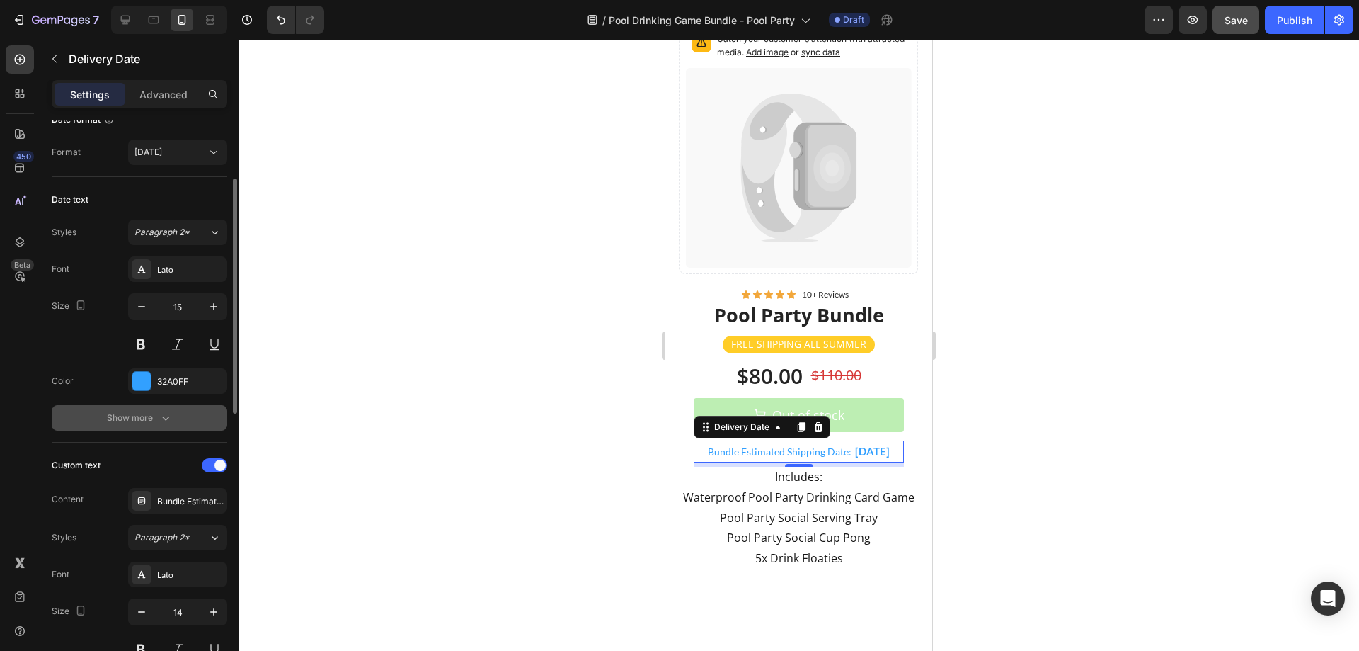
click at [145, 418] on div "Show more" at bounding box center [140, 418] width 66 height 14
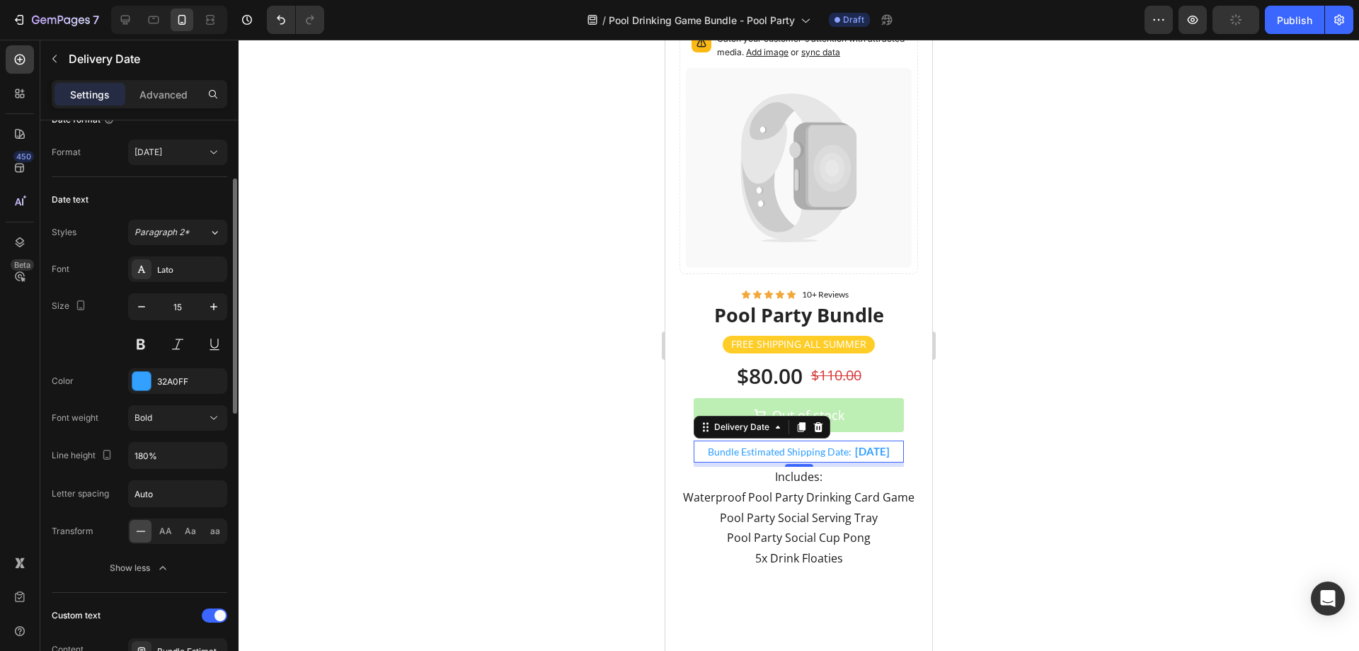
click at [102, 393] on div "Color 32A0FF" at bounding box center [140, 380] width 176 height 25
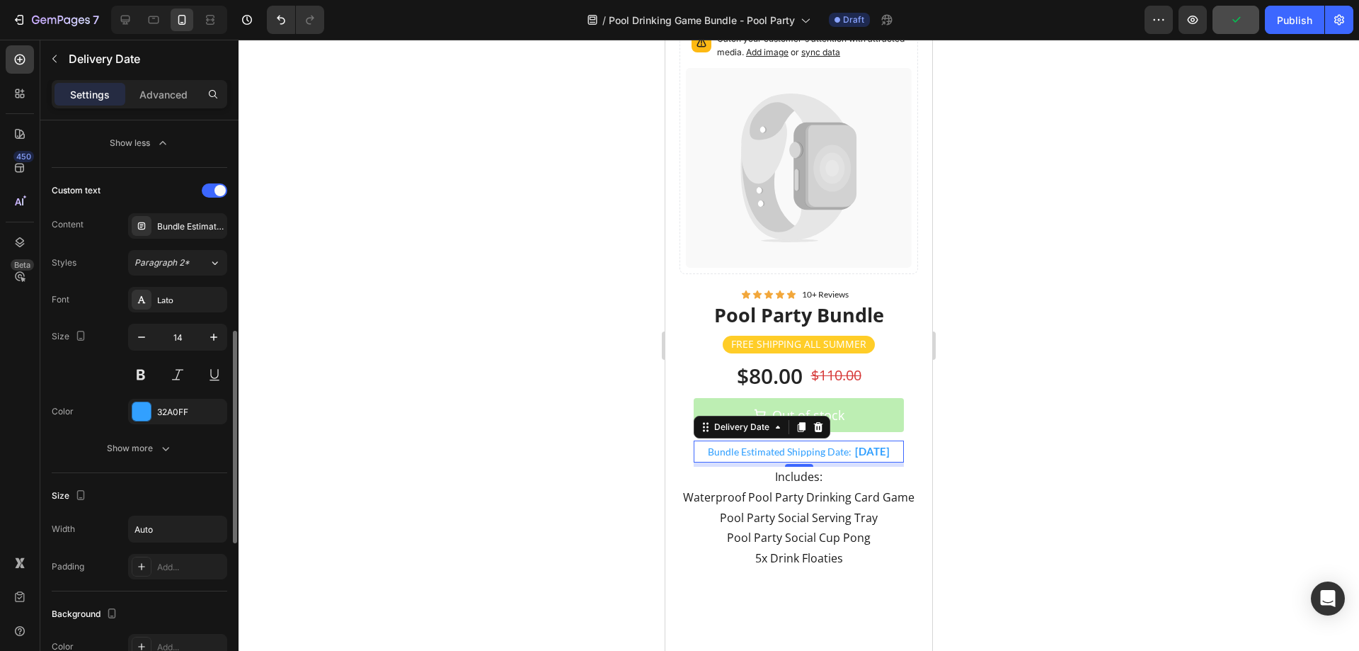
scroll to position [708, 0]
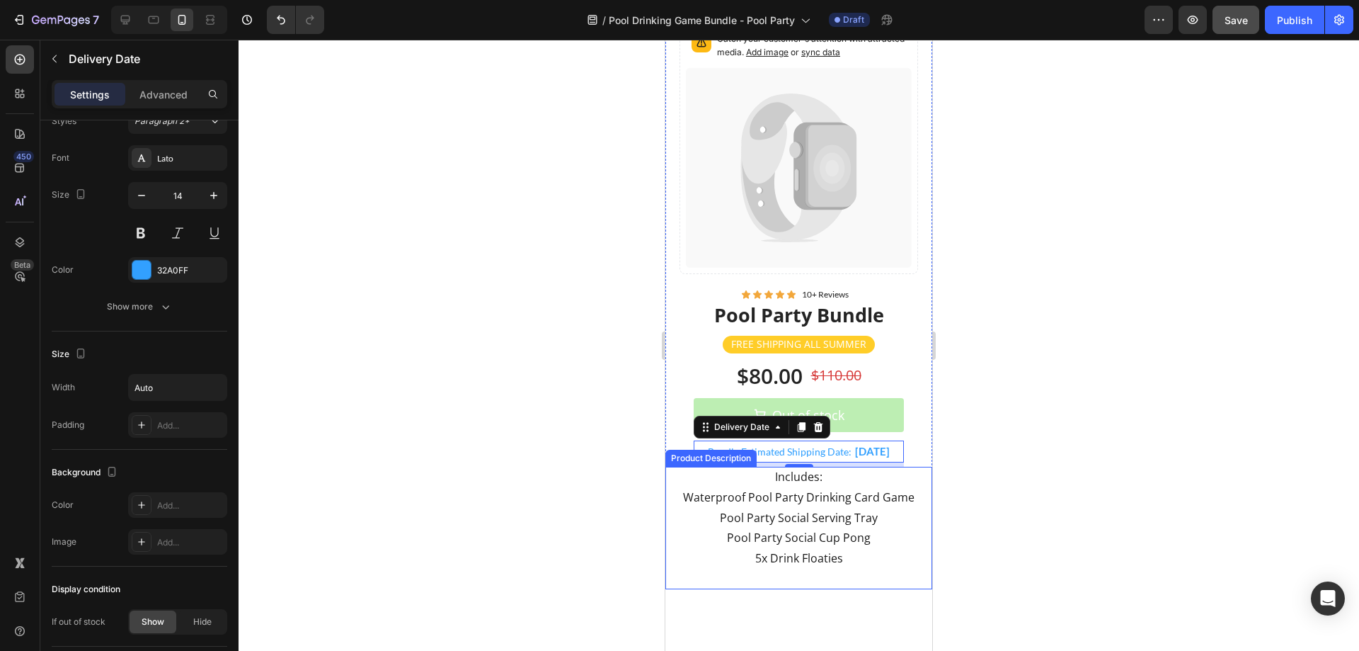
click at [785, 494] on p "Includes: Waterproof Pool Party Drinking Card Game" at bounding box center [798, 487] width 231 height 36
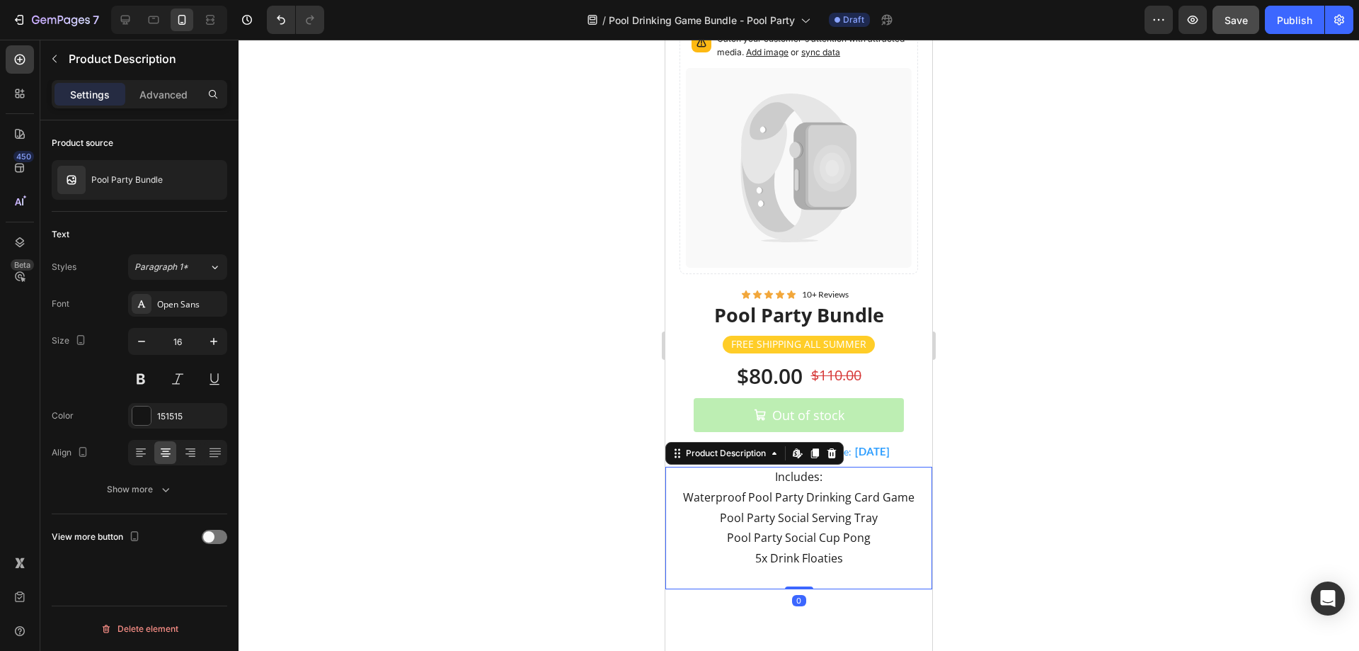
scroll to position [0, 0]
click at [139, 377] on button at bounding box center [140, 378] width 25 height 25
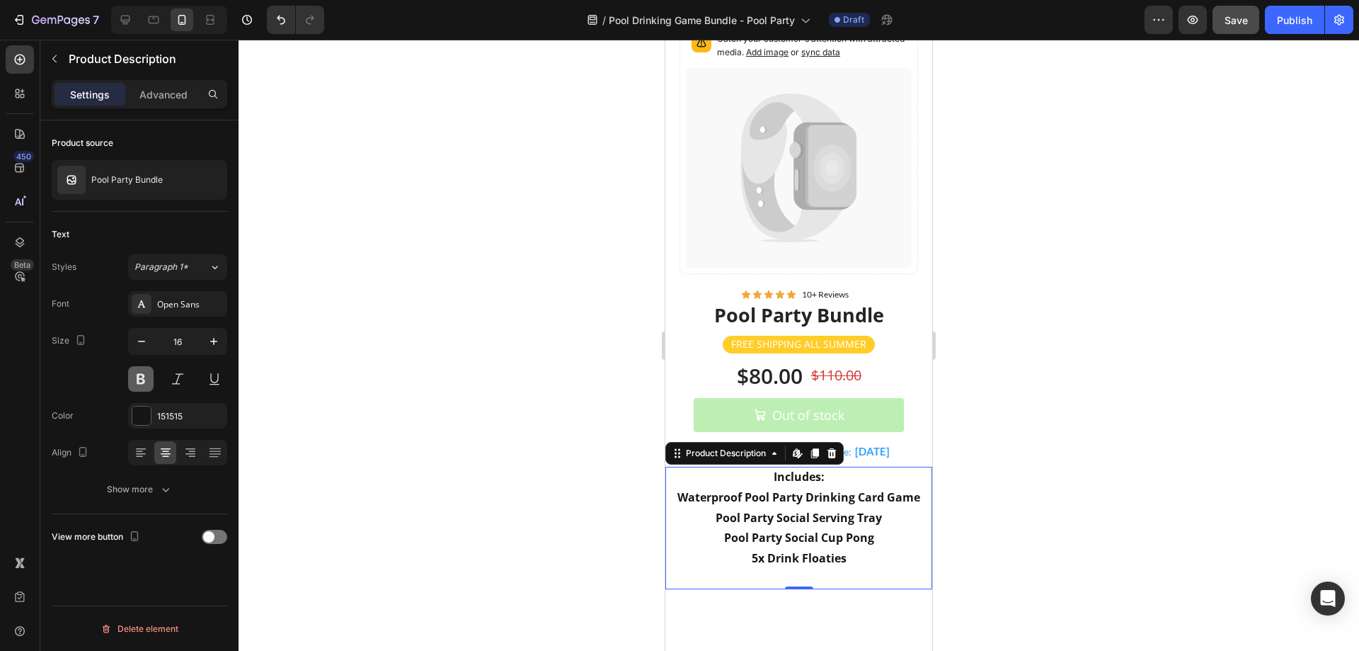
click at [144, 374] on button at bounding box center [140, 378] width 25 height 25
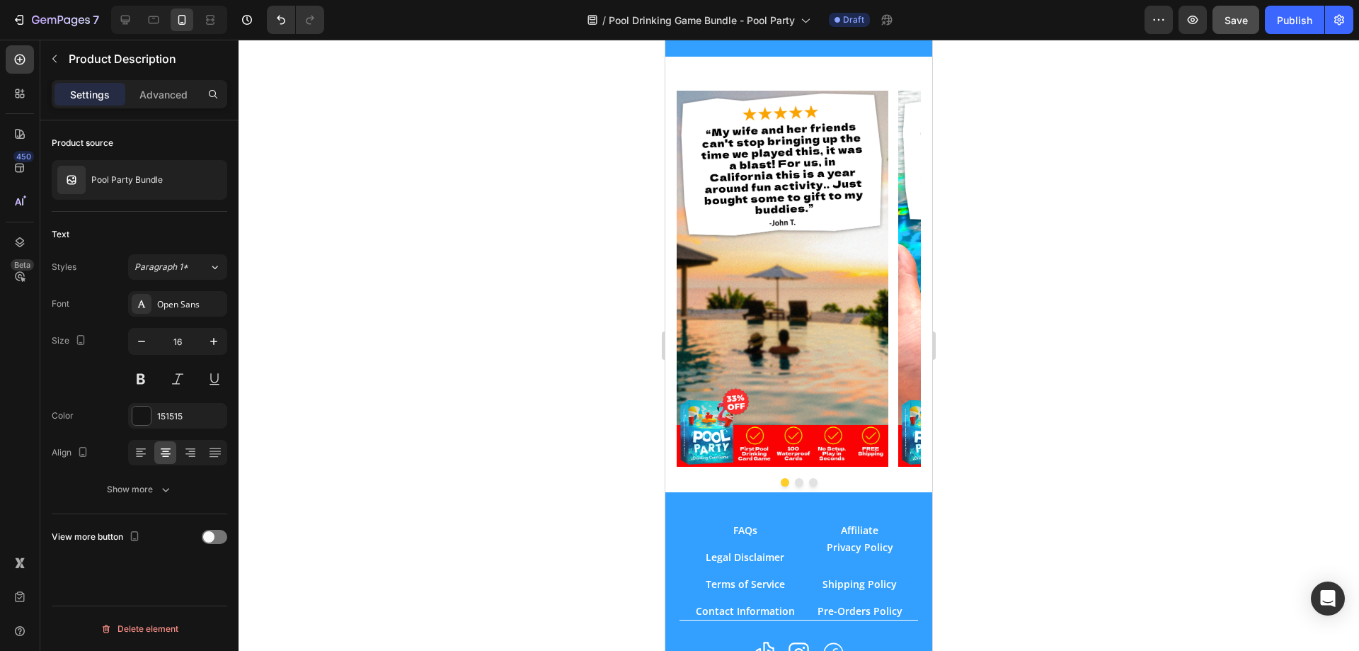
scroll to position [1062, 0]
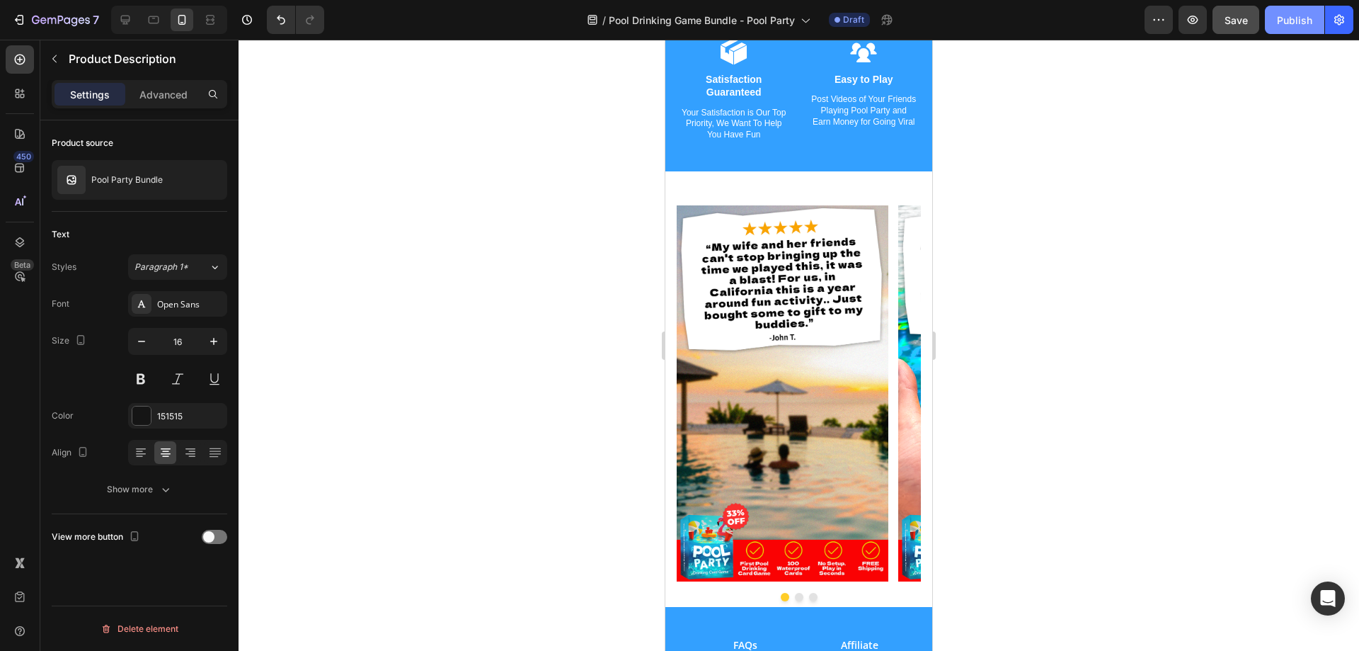
click at [1293, 19] on div "Publish" at bounding box center [1294, 20] width 35 height 15
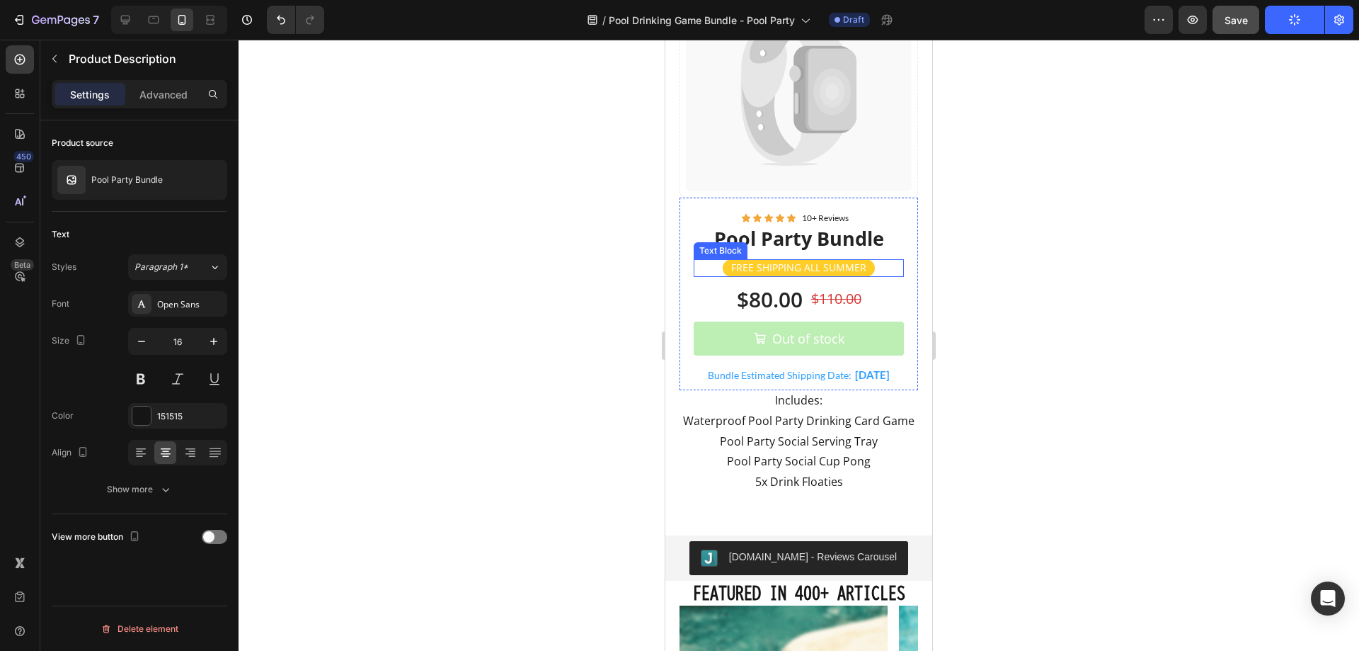
scroll to position [0, 0]
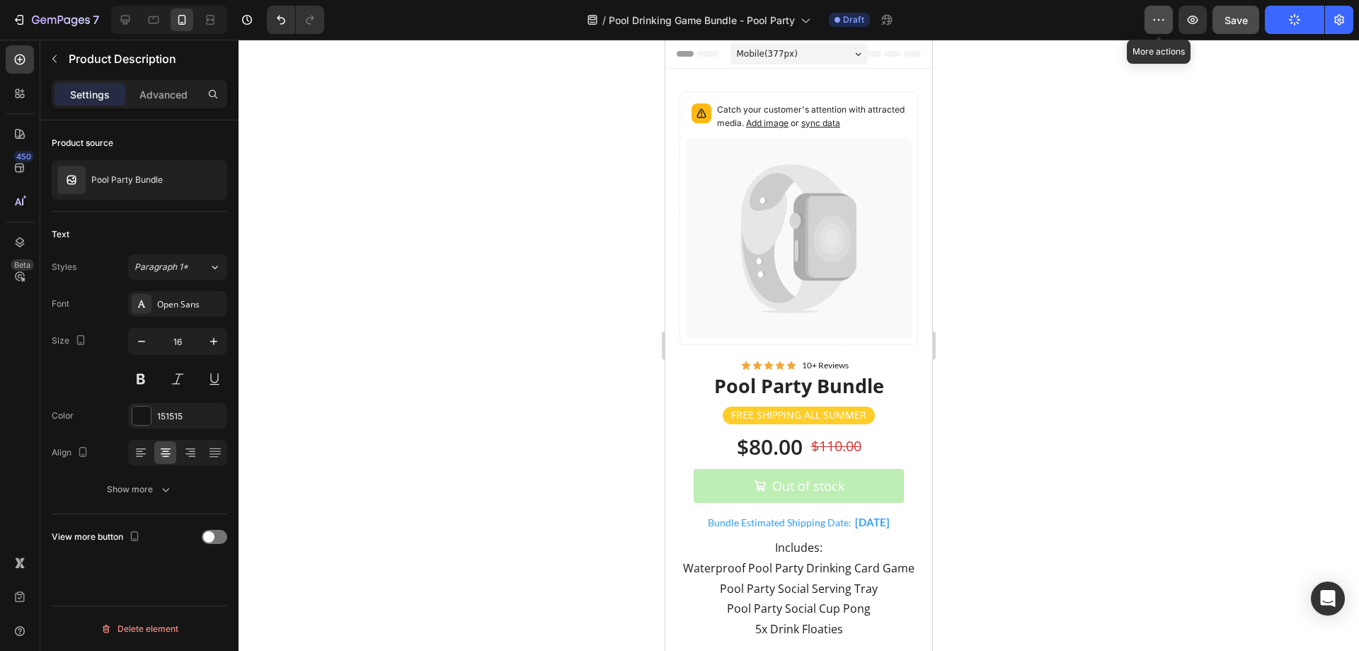
click at [1162, 19] on icon "button" at bounding box center [1163, 19] width 2 height 1
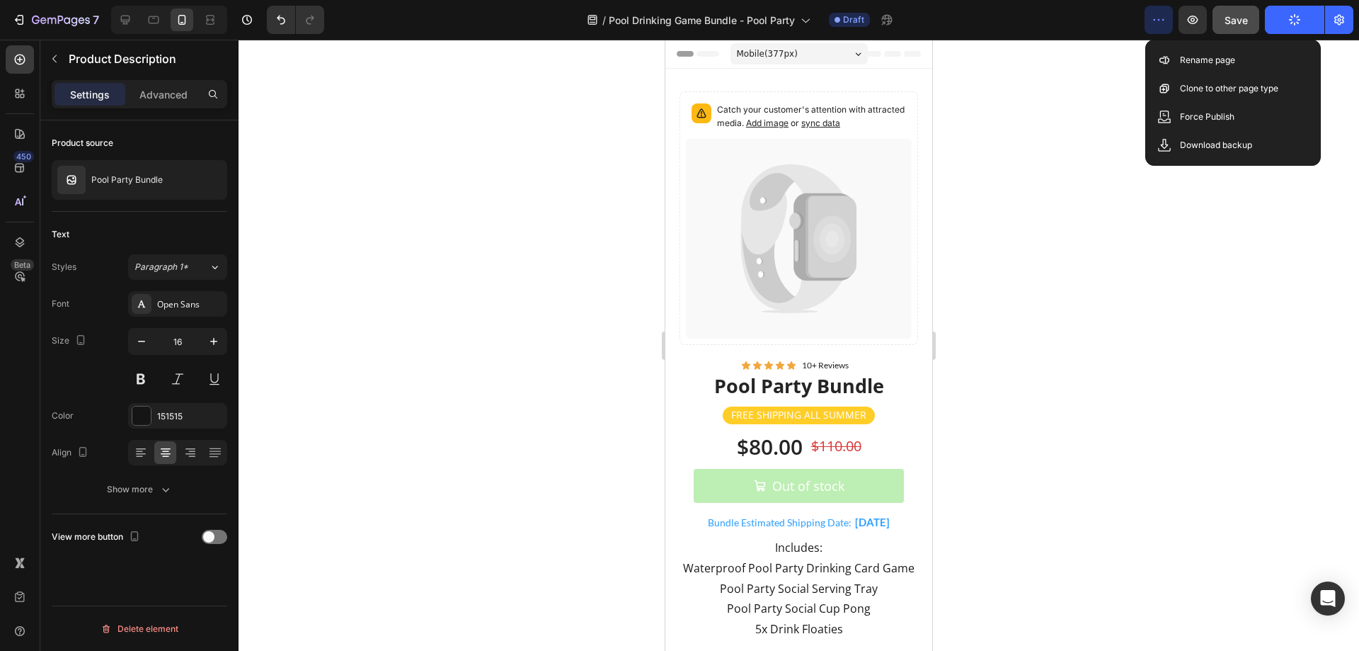
click at [1079, 34] on div "7 Version history / Pool Drinking Game Bundle - Pool Party Draft Preview Save P…" at bounding box center [679, 20] width 1359 height 40
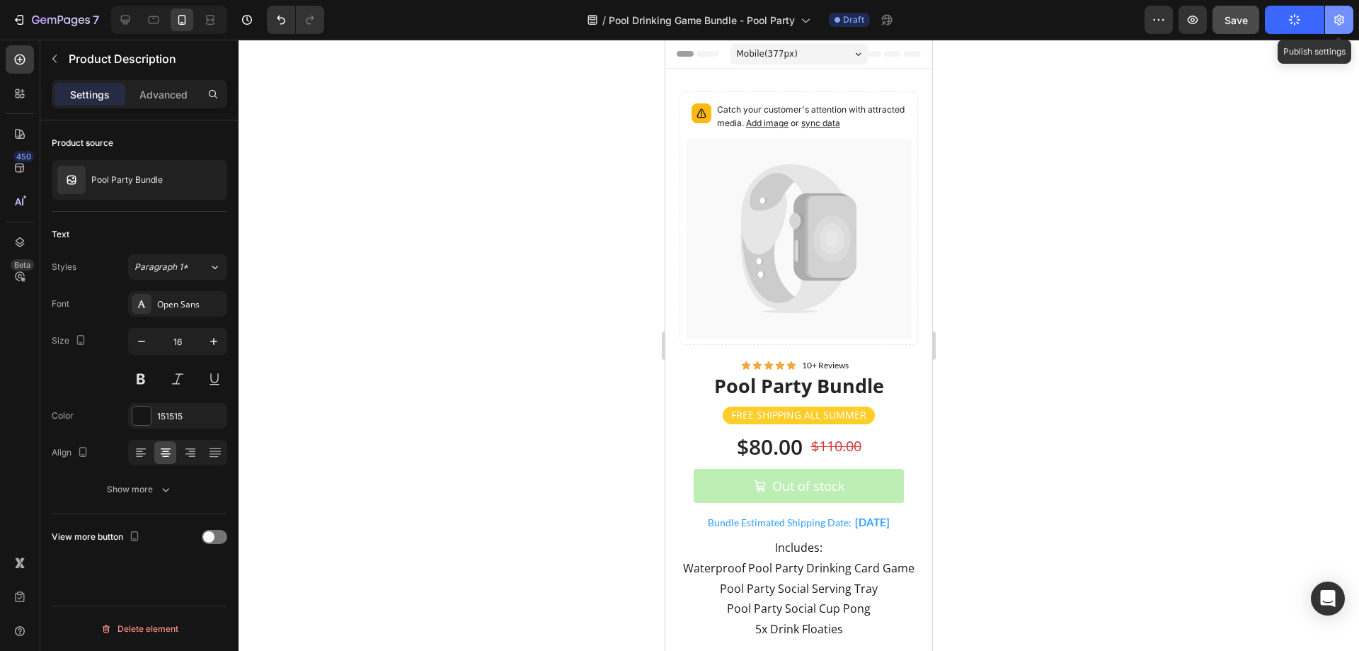
click at [1336, 21] on icon "button" at bounding box center [1339, 20] width 14 height 14
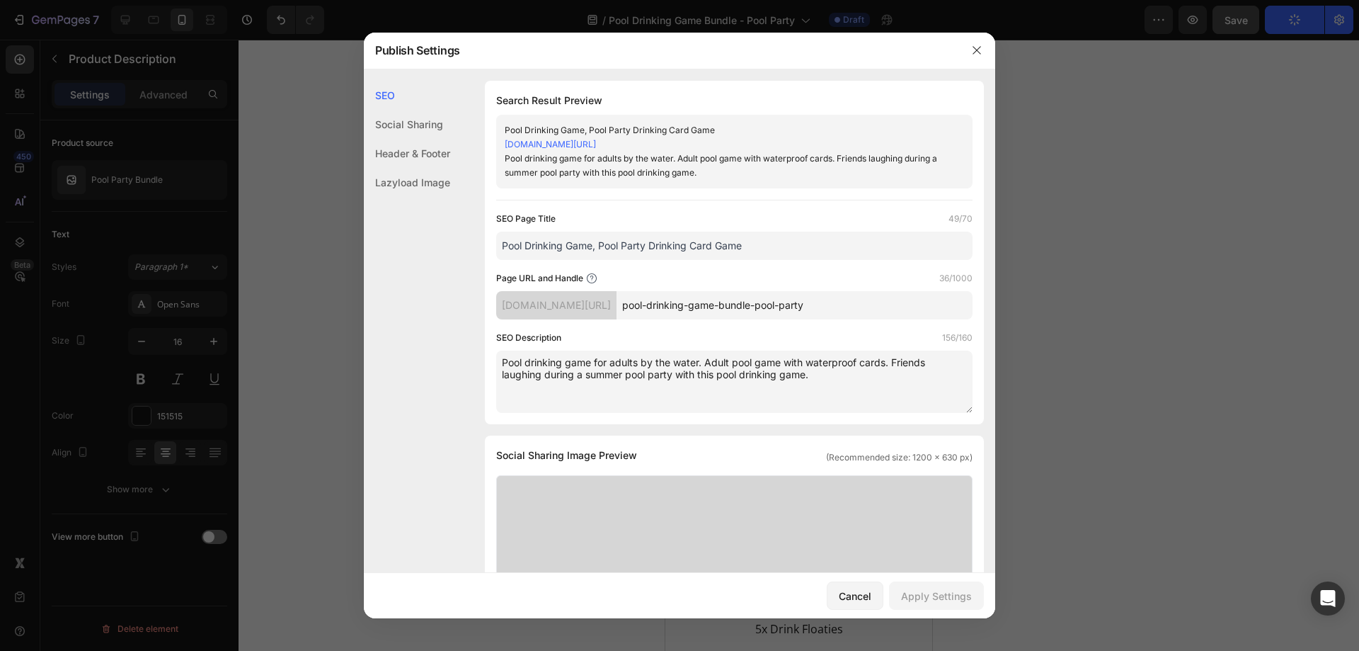
click at [590, 359] on textarea "Pool drinking game for adults by the water. Adult pool game with waterproof car…" at bounding box center [734, 381] width 476 height 62
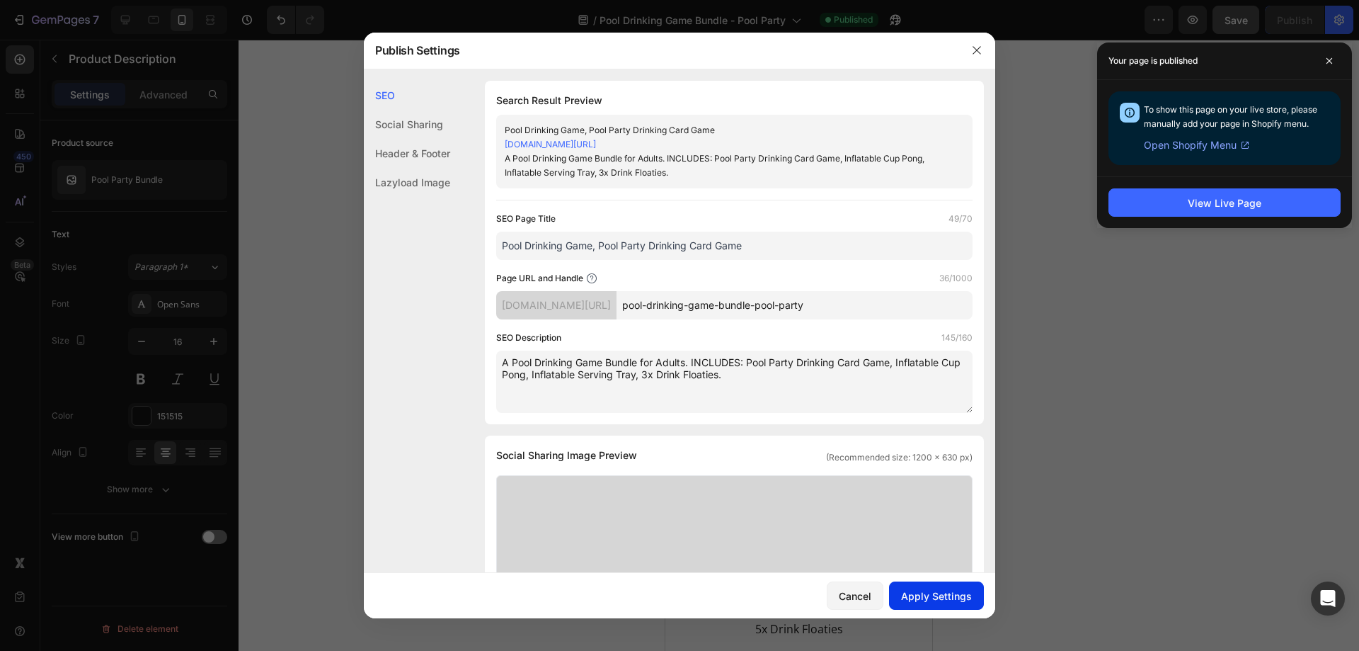
type textarea "A Pool Drinking Game Bundle for Adults. INCLUDES: Pool Party Drinking Card Game…"
click at [934, 588] on div "Apply Settings" at bounding box center [936, 595] width 71 height 15
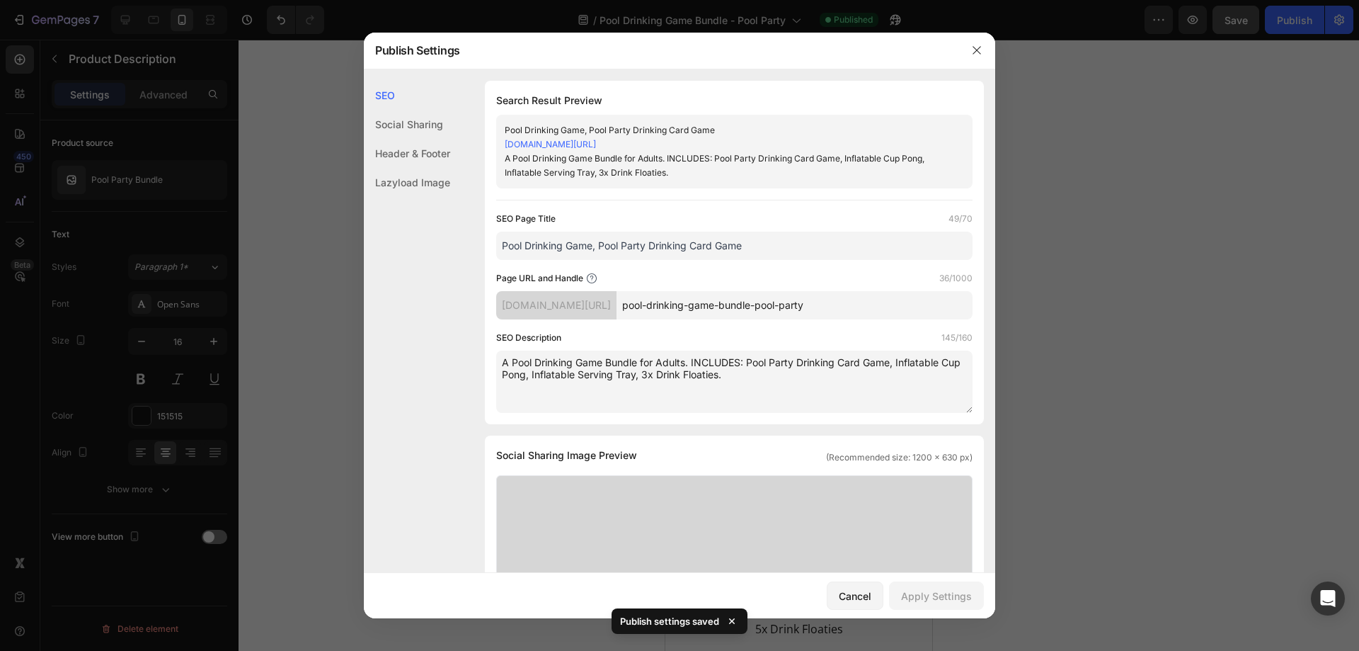
click at [1115, 290] on div at bounding box center [679, 325] width 1359 height 651
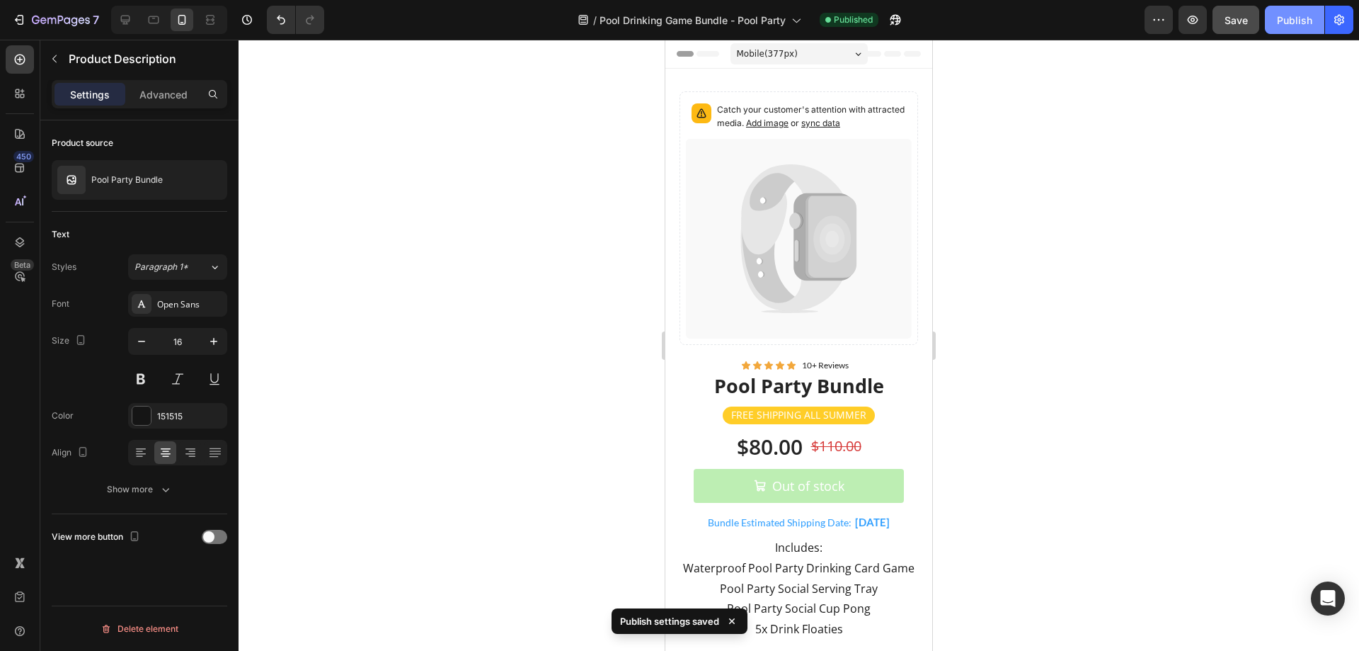
click at [1283, 14] on div "Publish" at bounding box center [1294, 20] width 35 height 15
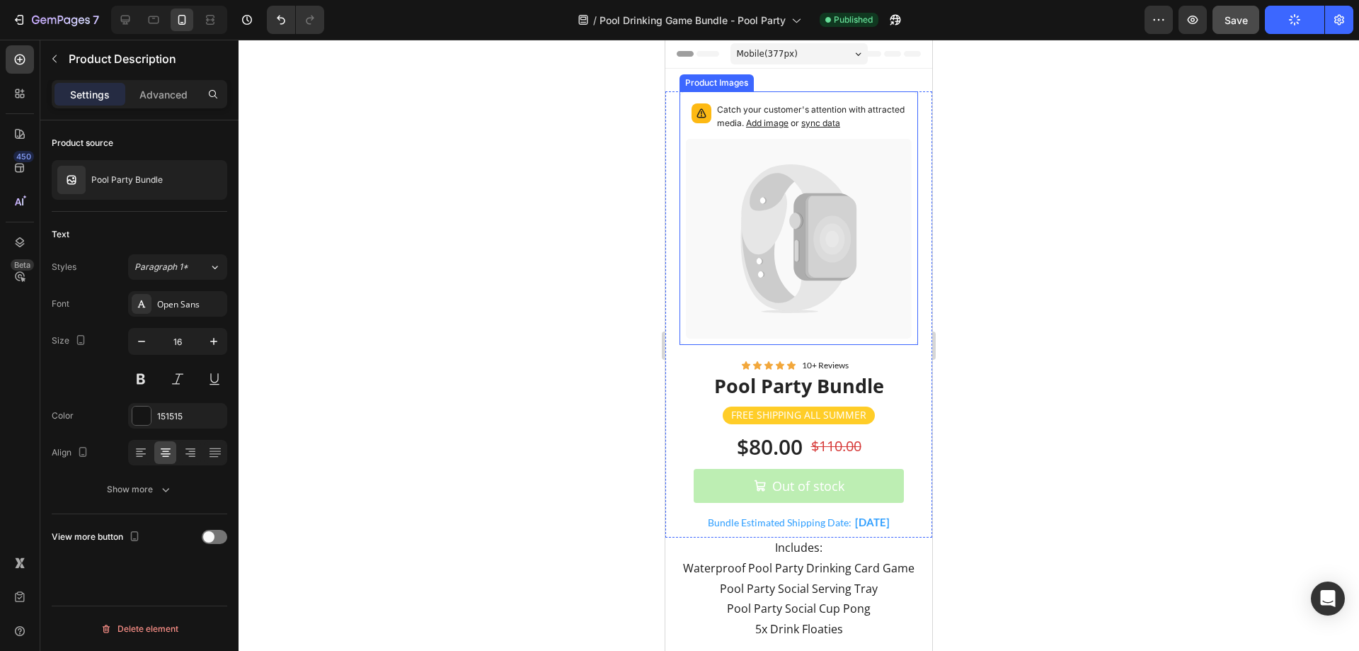
click at [840, 125] on span "sync data" at bounding box center [820, 123] width 39 height 11
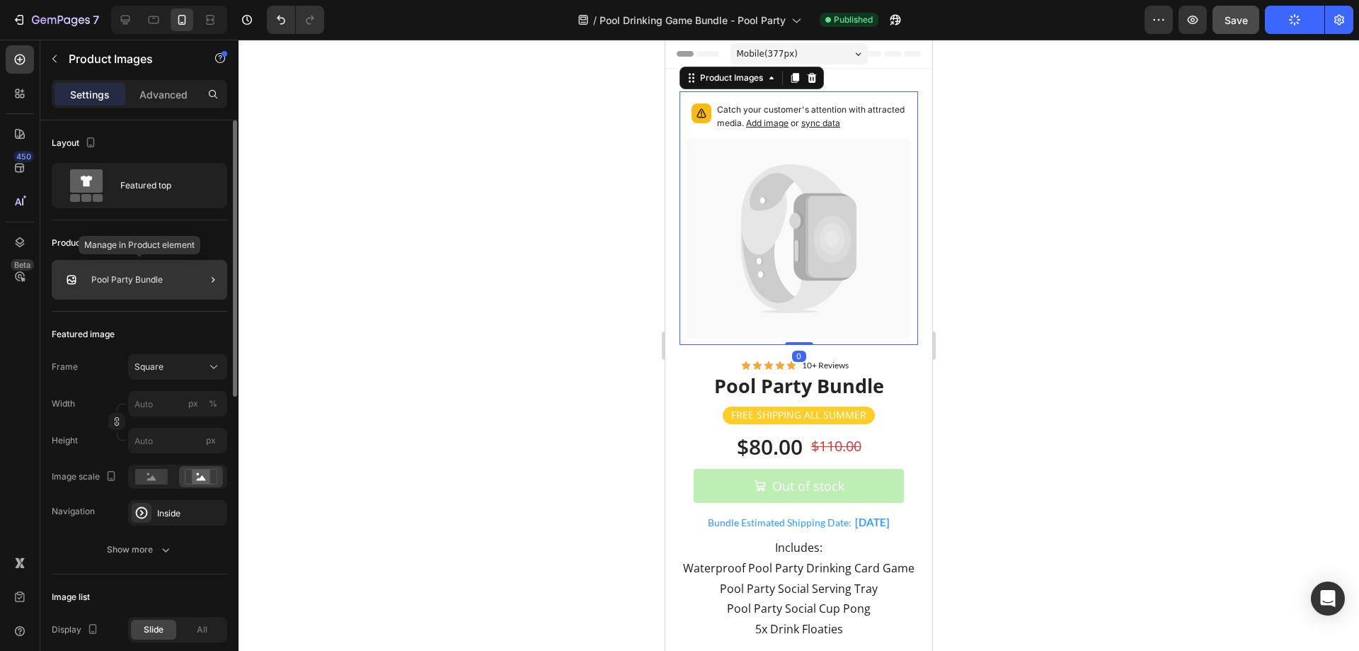
click at [164, 273] on div "Pool Party Bundle" at bounding box center [140, 280] width 176 height 40
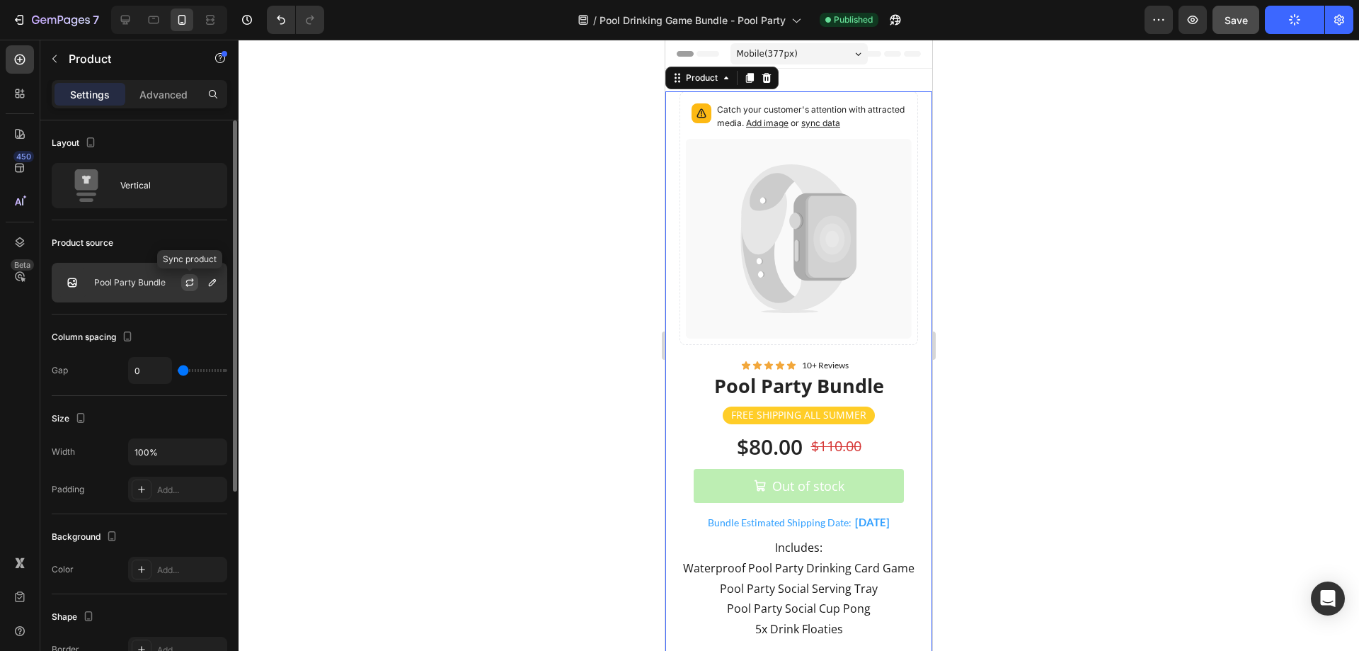
click at [197, 276] on button "button" at bounding box center [189, 282] width 17 height 17
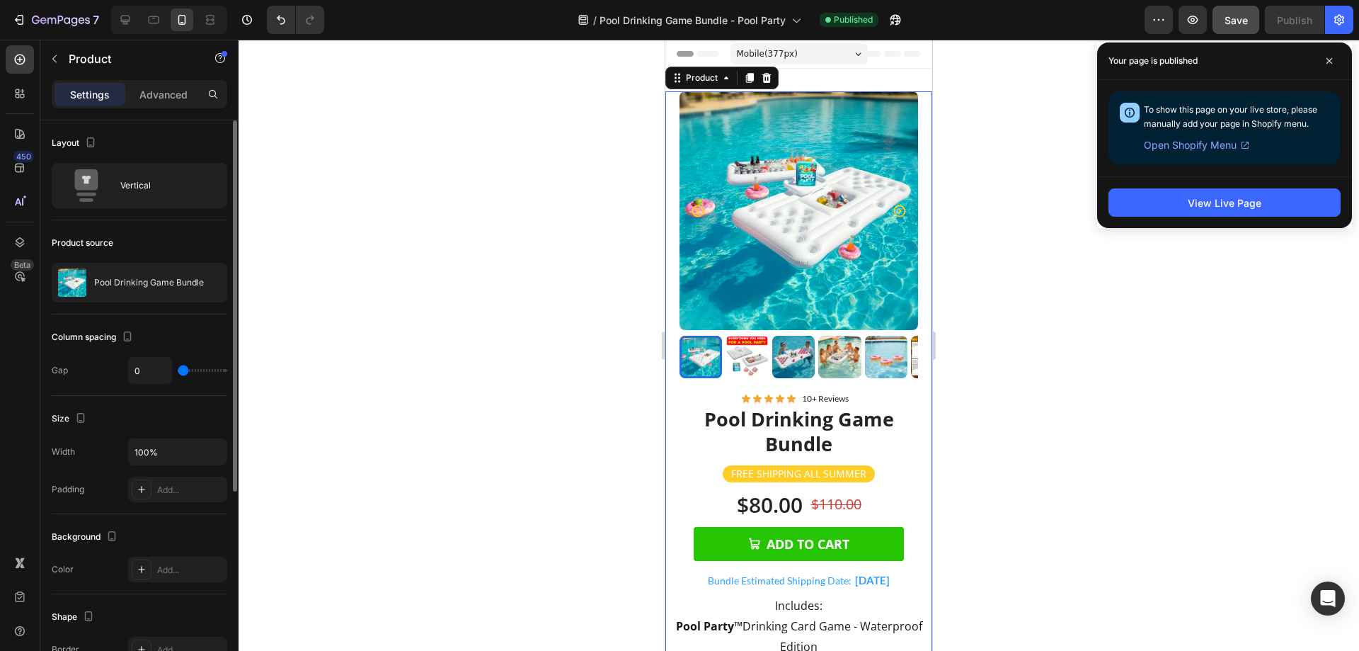
click at [1012, 240] on div at bounding box center [799, 345] width 1121 height 611
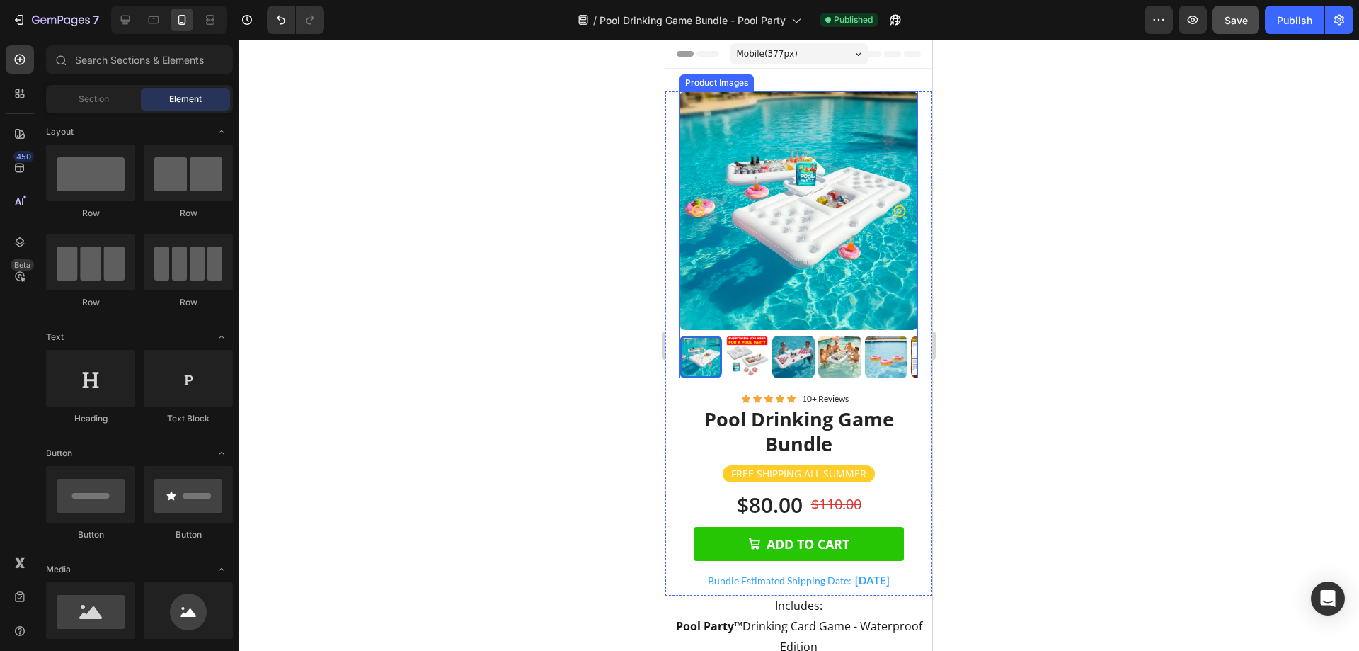
click at [753, 362] on img at bounding box center [747, 357] width 42 height 42
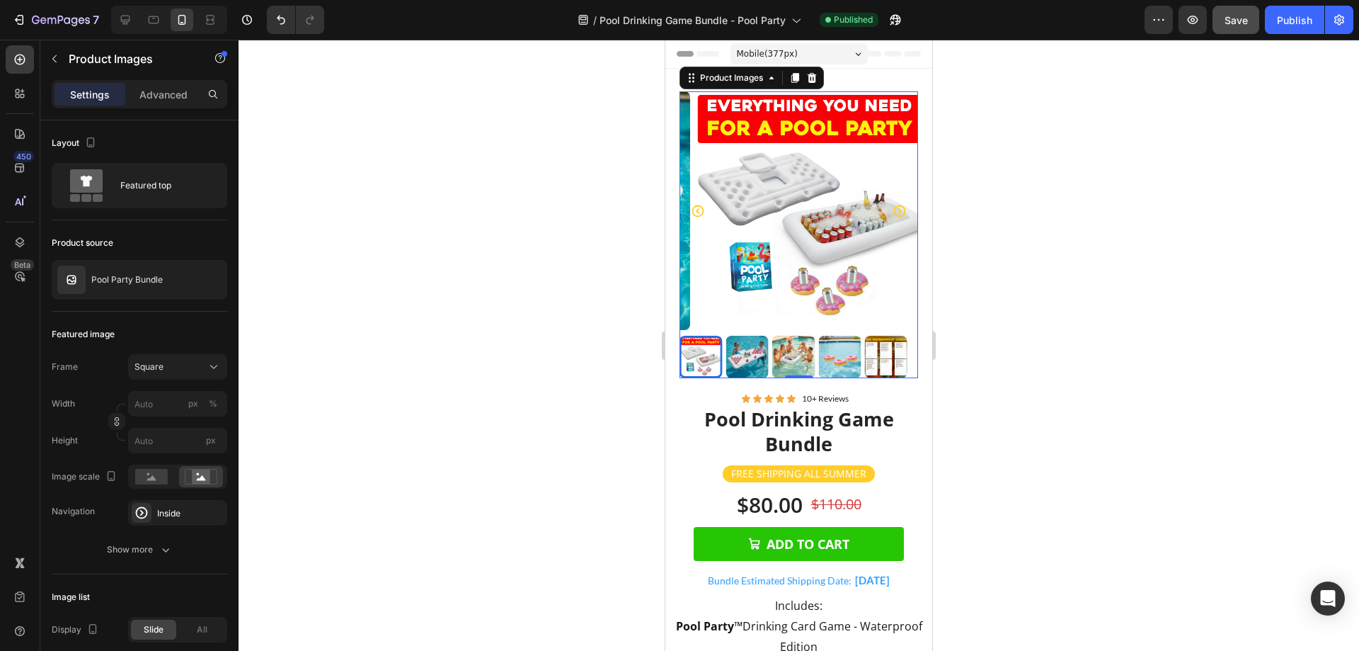
click at [746, 348] on img at bounding box center [747, 357] width 42 height 42
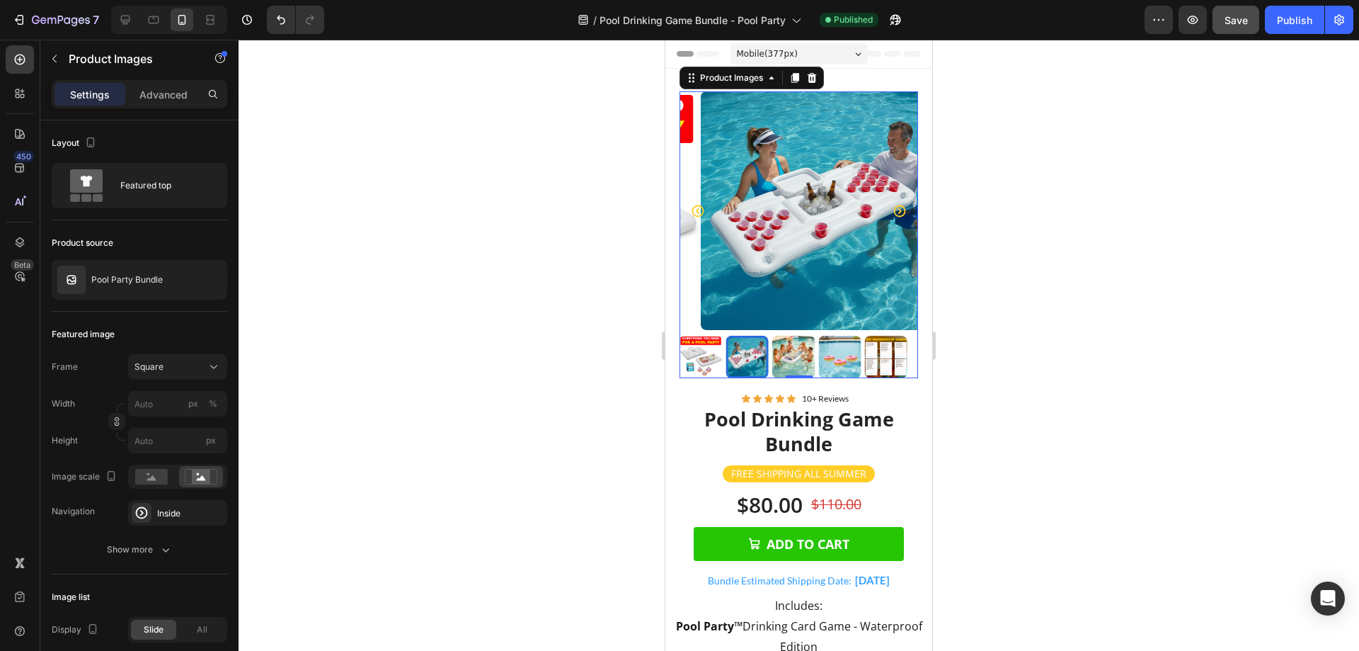
click at [777, 346] on img at bounding box center [793, 357] width 42 height 42
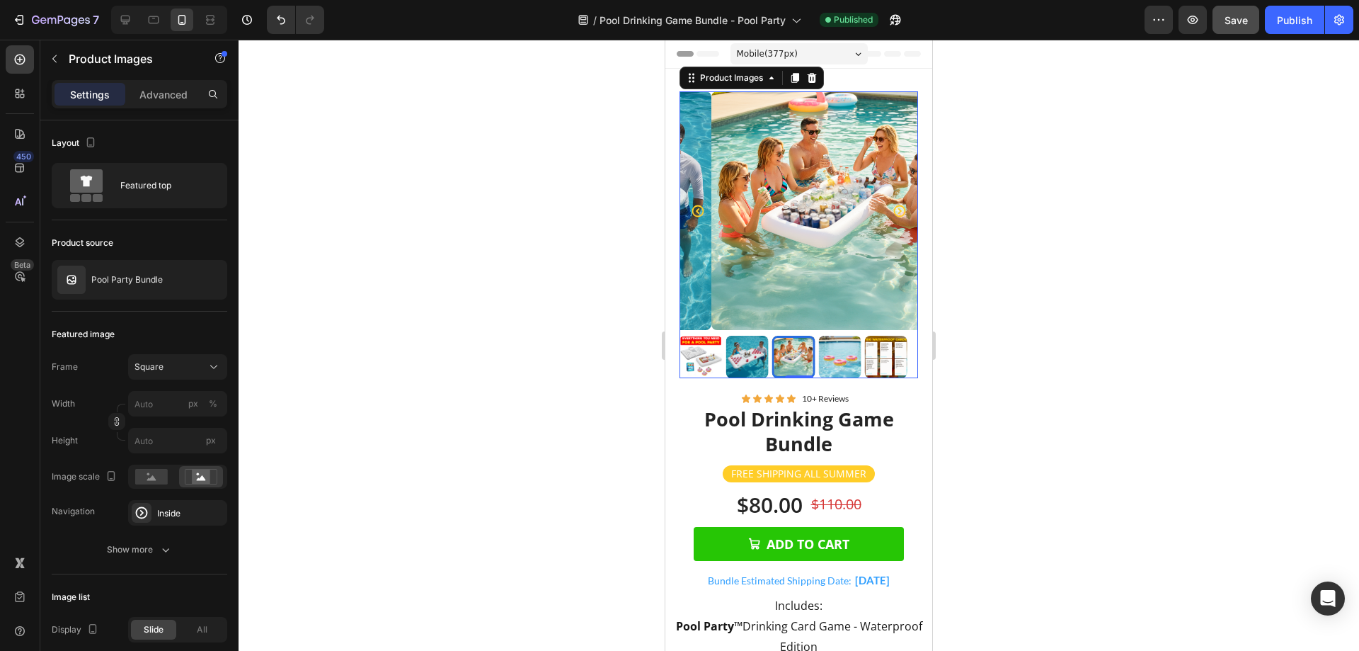
click at [824, 339] on img at bounding box center [839, 357] width 42 height 42
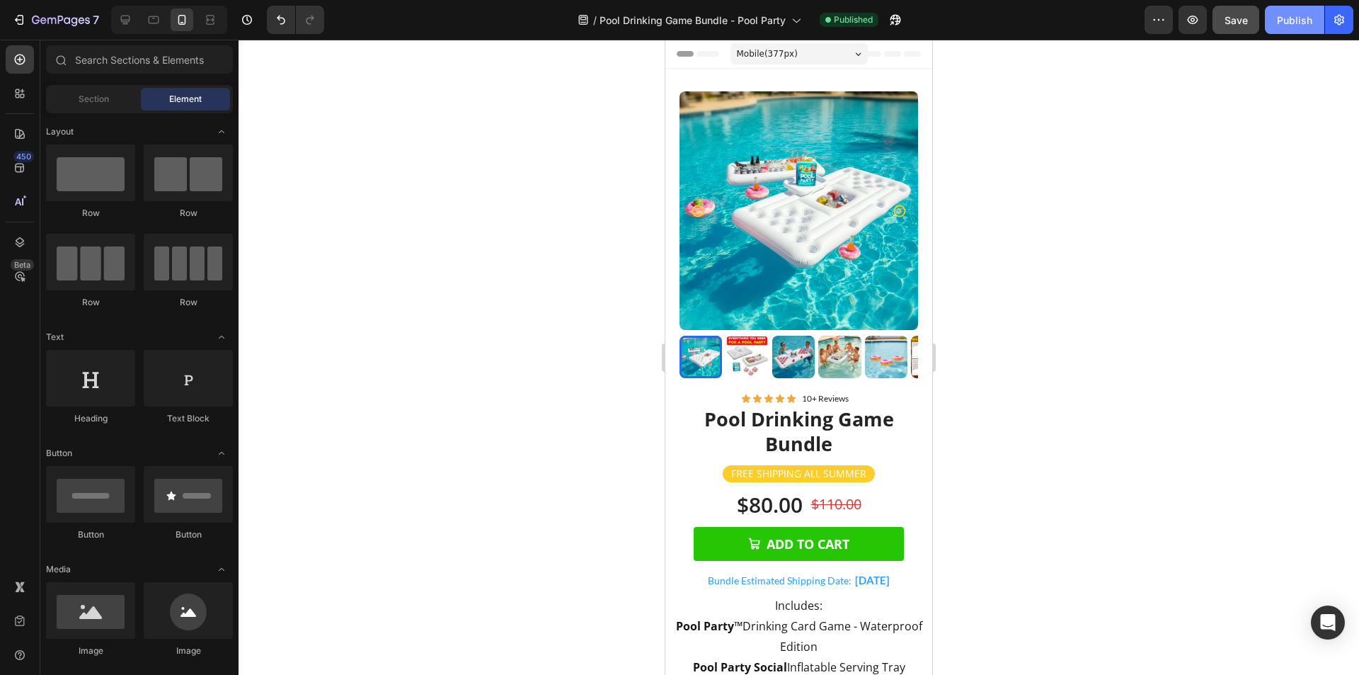
click at [1282, 23] on div "Publish" at bounding box center [1294, 20] width 35 height 15
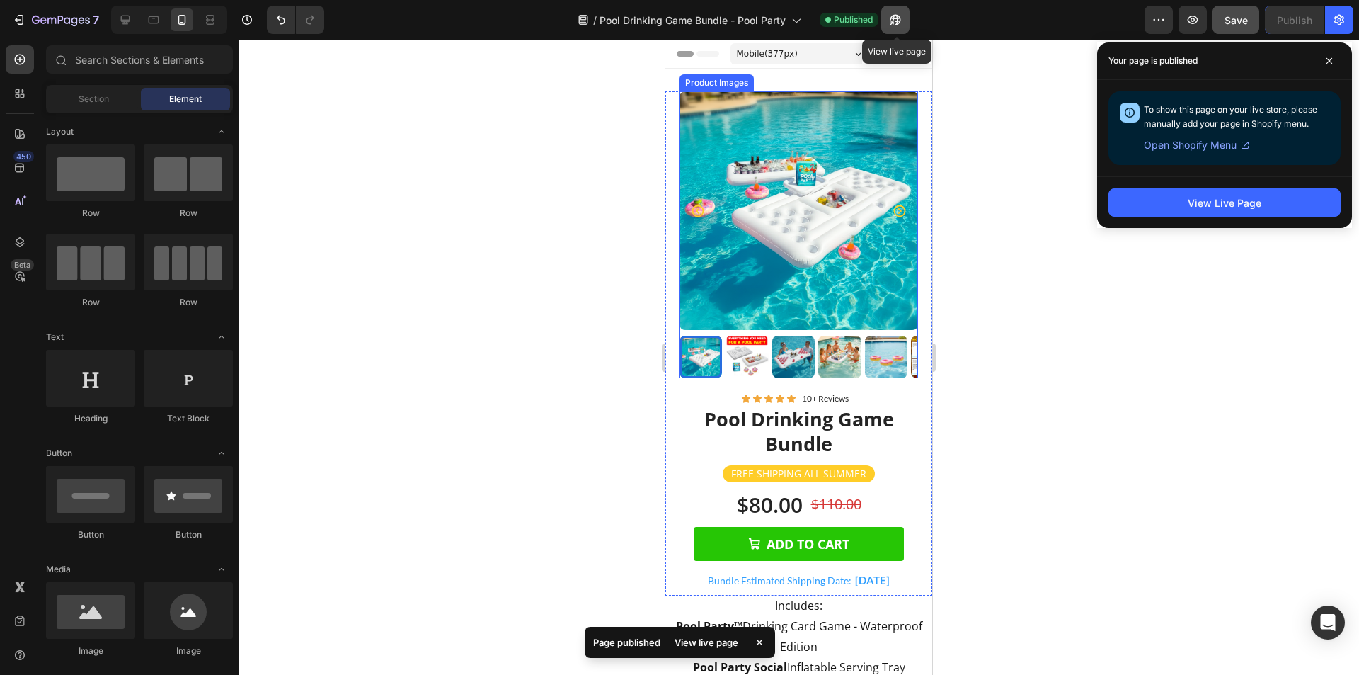
click at [902, 20] on icon "button" at bounding box center [895, 20] width 14 height 14
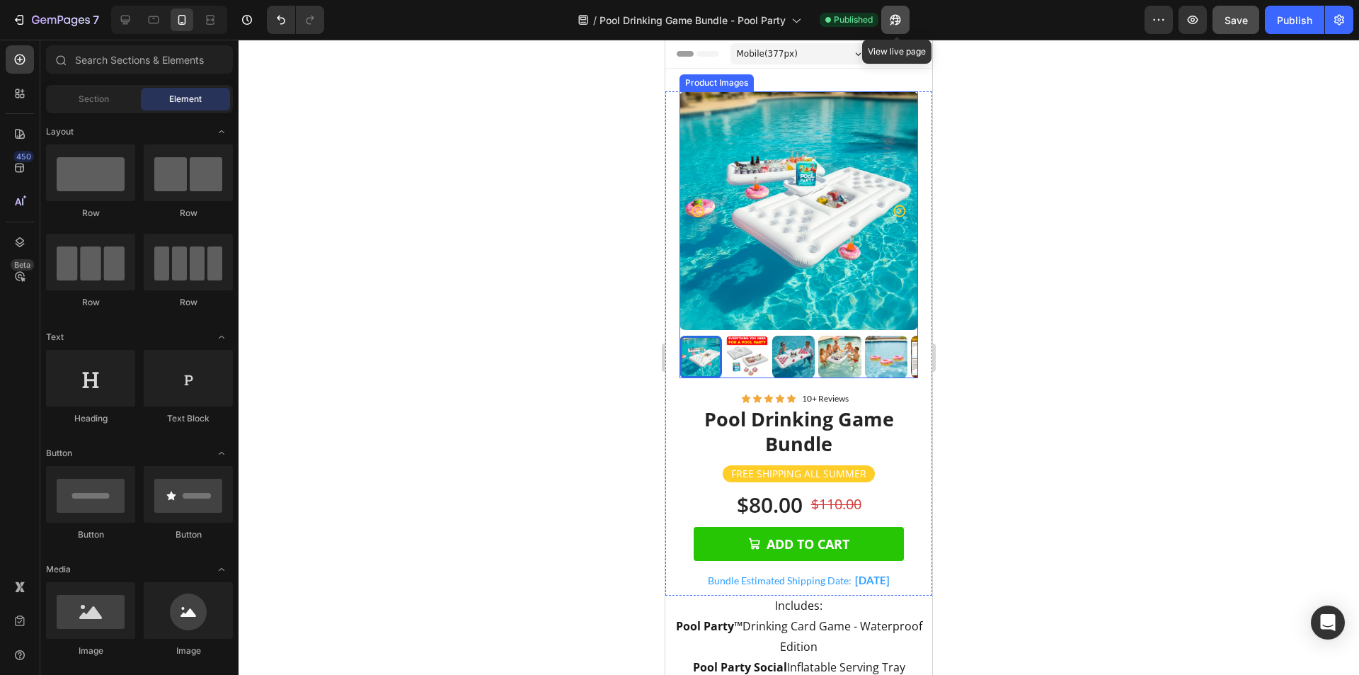
click at [899, 14] on icon "button" at bounding box center [895, 20] width 14 height 14
click at [792, 636] on p "Includes: Pool Party™ Drinking Card Game - Waterproof Edition" at bounding box center [799, 625] width 246 height 57
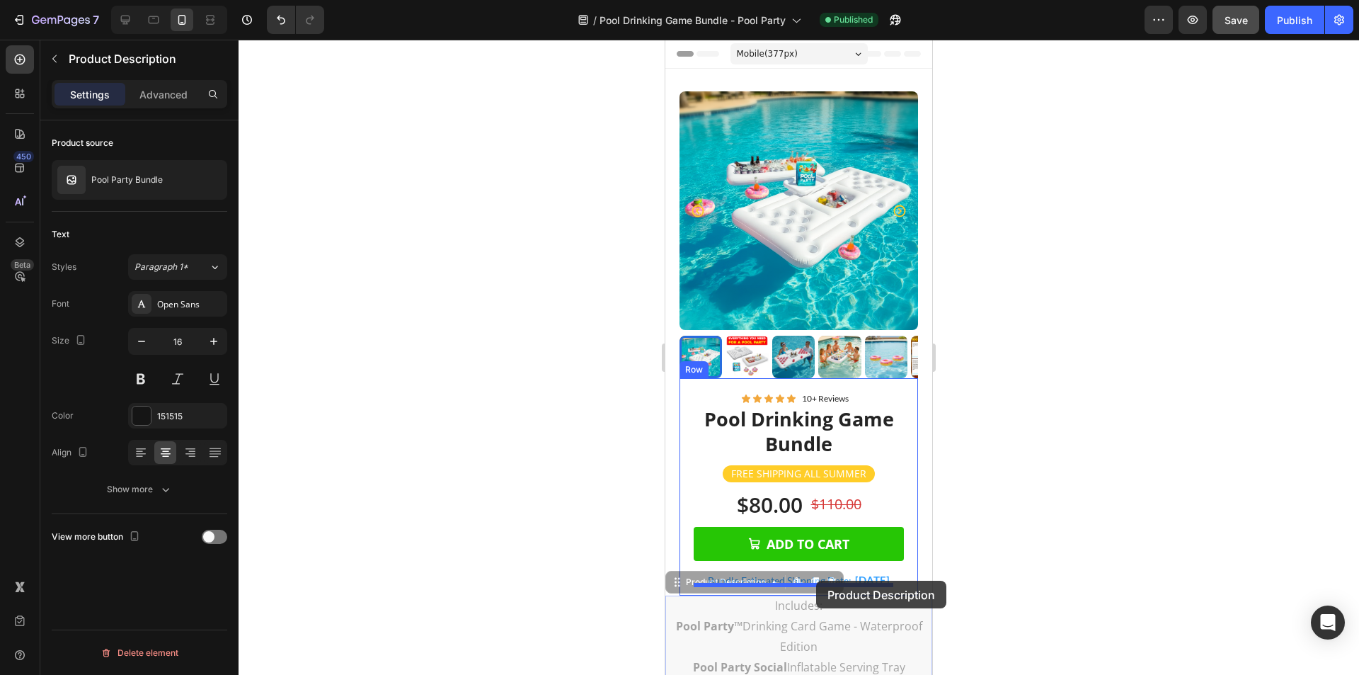
drag, startPoint x: 805, startPoint y: 631, endPoint x: 815, endPoint y: 581, distance: 50.7
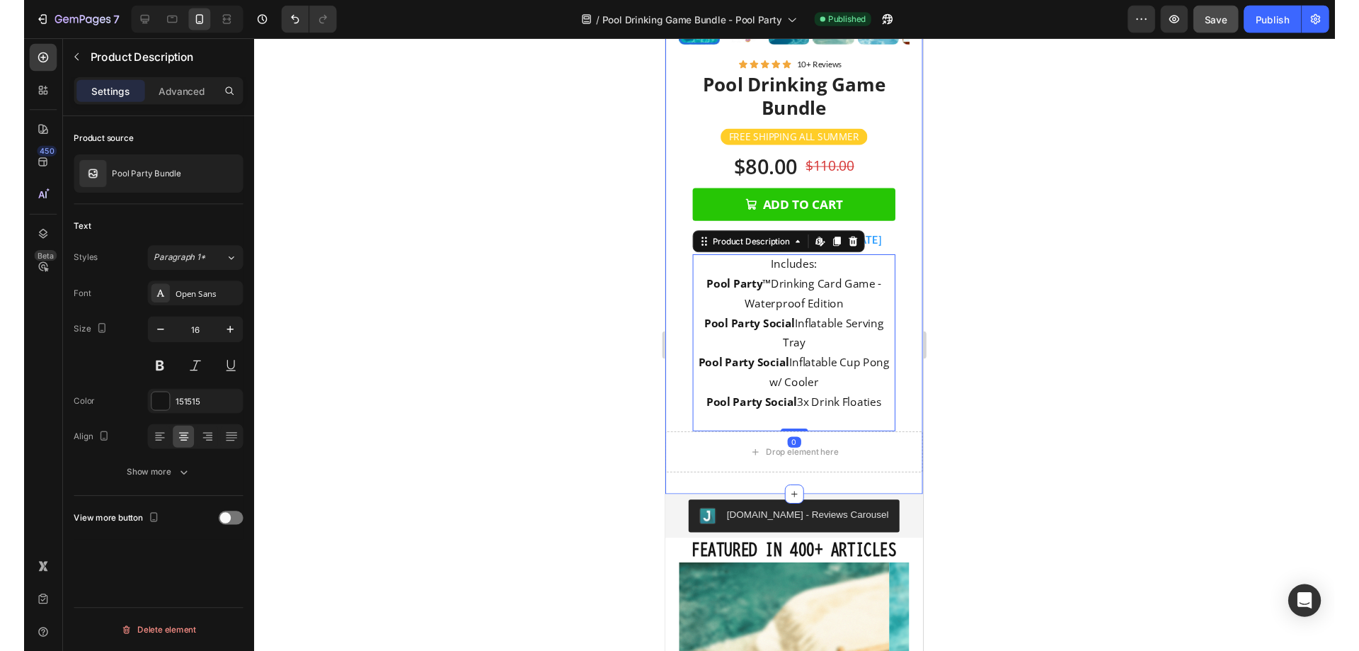
scroll to position [354, 0]
